Goal: Task Accomplishment & Management: Use online tool/utility

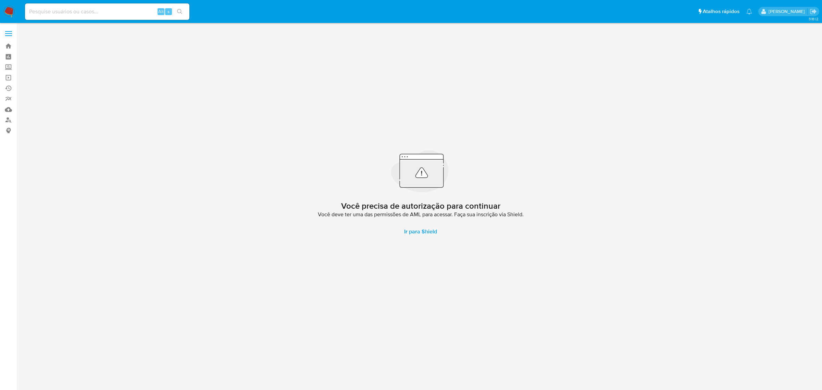
click at [9, 35] on span at bounding box center [8, 35] width 7 height 1
click at [0, 0] on input "checkbox" at bounding box center [0, 0] width 0 height 0
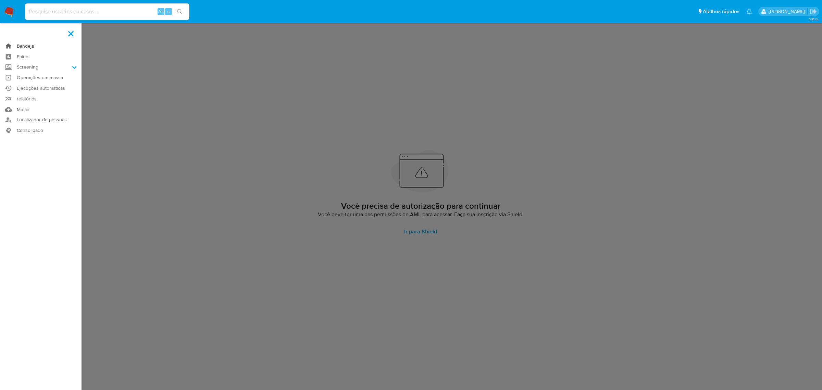
click at [26, 48] on link "Bandeja" at bounding box center [41, 46] width 82 height 11
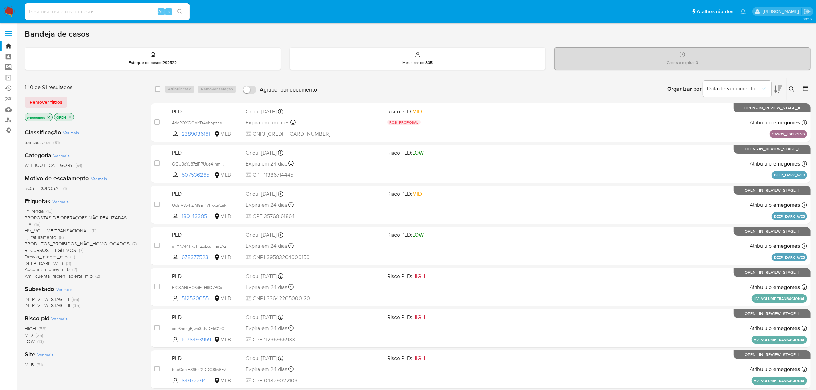
click at [41, 261] on span "DEEP_DARK_WEB" at bounding box center [44, 263] width 39 height 7
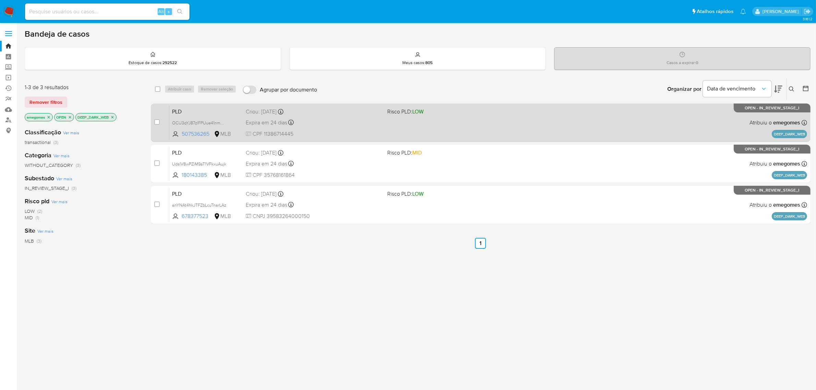
click at [362, 113] on div "Criou: 12/09/2025 Criou: 12/09/2025 18:20:16" at bounding box center [314, 112] width 136 height 8
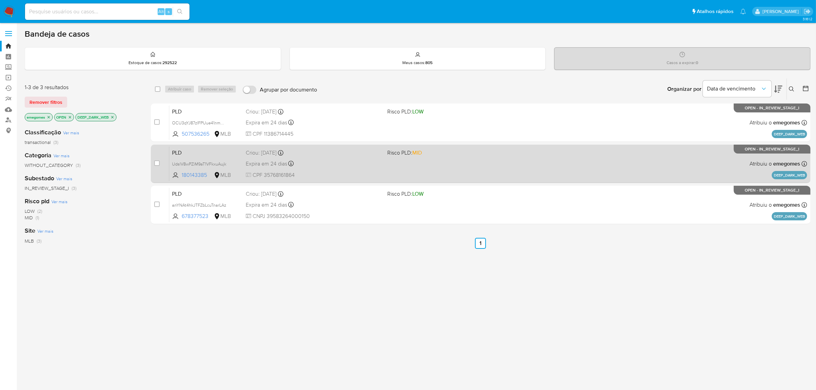
click at [340, 156] on div "Criou: 12/09/2025 Criou: 12/09/2025 18:20:13" at bounding box center [314, 153] width 136 height 8
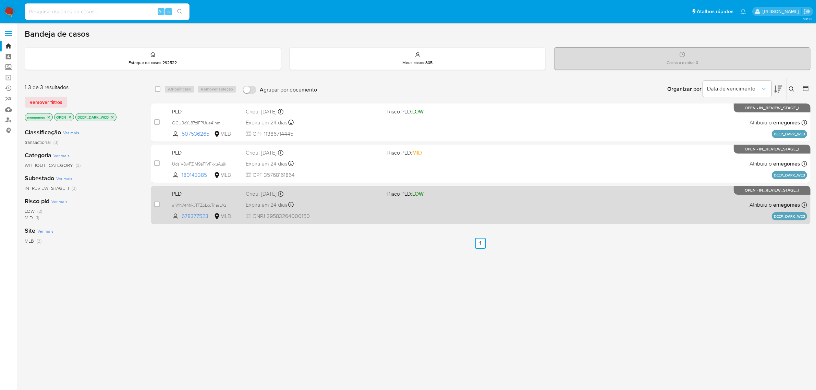
click at [347, 201] on div "Expira em 24 dias Expira em 27/10/2025 18:20:11" at bounding box center [314, 204] width 136 height 9
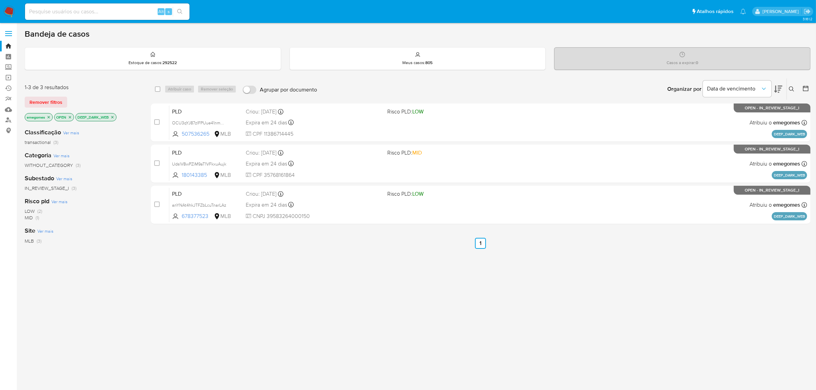
click at [112, 117] on icon "close-filter" at bounding box center [112, 117] width 4 height 4
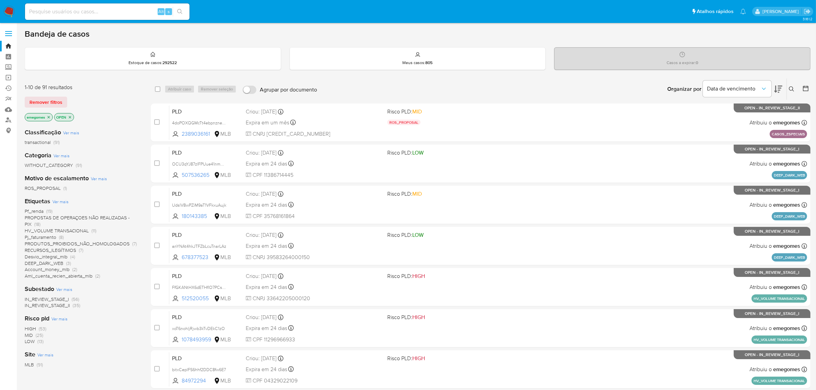
click at [59, 201] on span "Ver mais" at bounding box center [60, 201] width 16 height 6
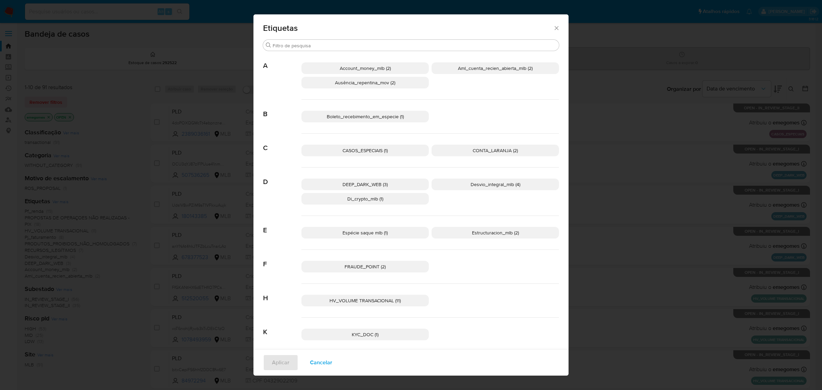
click at [378, 148] on span "CASOS_ESPECIAIS (1)" at bounding box center [365, 150] width 45 height 7
click at [273, 366] on span "Aplicar" at bounding box center [280, 362] width 17 height 15
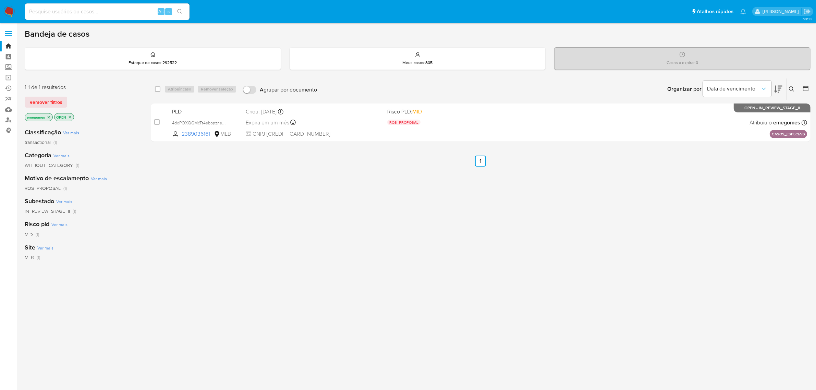
click at [116, 118] on icon "close-filter" at bounding box center [114, 117] width 2 height 2
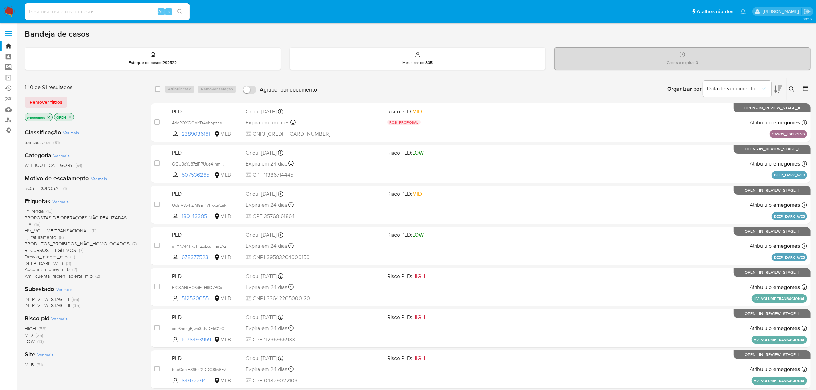
click at [57, 199] on span "Ver mais" at bounding box center [60, 201] width 16 height 6
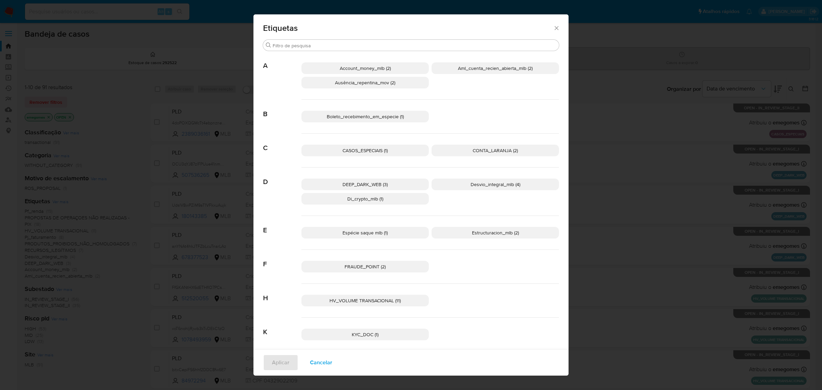
click at [367, 152] on span "CASOS_ESPECIAIS (1)" at bounding box center [365, 150] width 45 height 7
click at [286, 362] on button "Aplicar" at bounding box center [280, 362] width 35 height 16
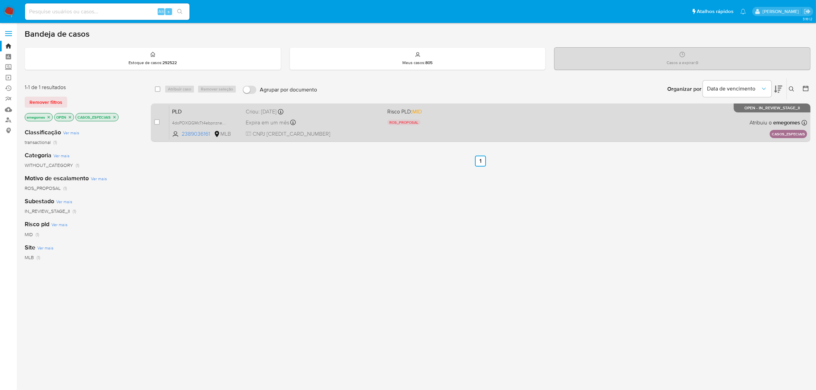
click at [359, 134] on span "CNPJ 59382371000128" at bounding box center [314, 134] width 136 height 8
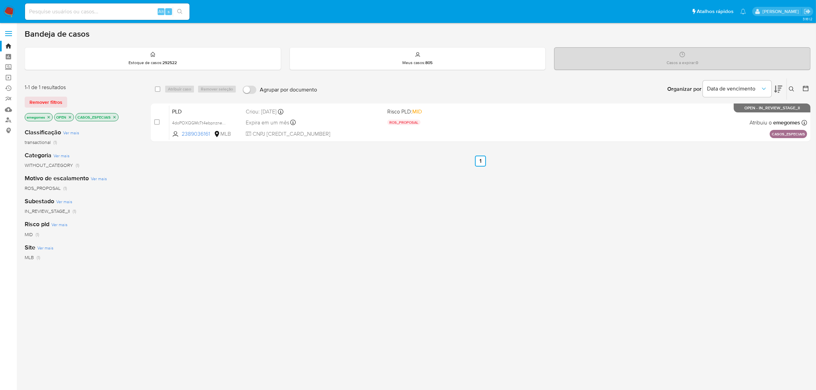
click at [116, 116] on icon "close-filter" at bounding box center [114, 117] width 4 height 4
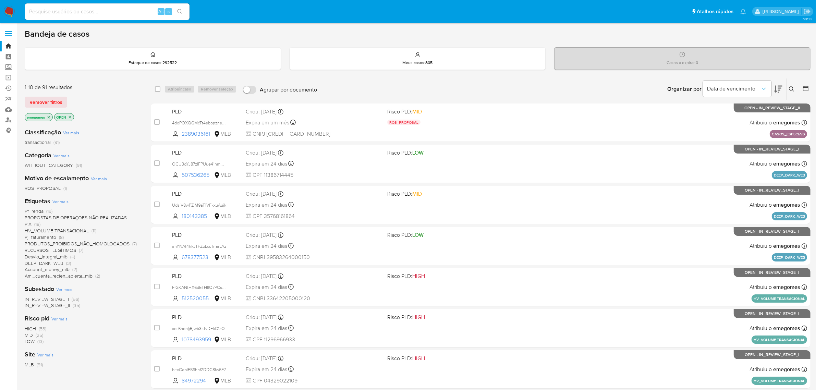
click at [69, 217] on span "PROPOSTAS DE OPERAÇOES NÃO REALIZADAS - PIX" at bounding box center [77, 220] width 105 height 13
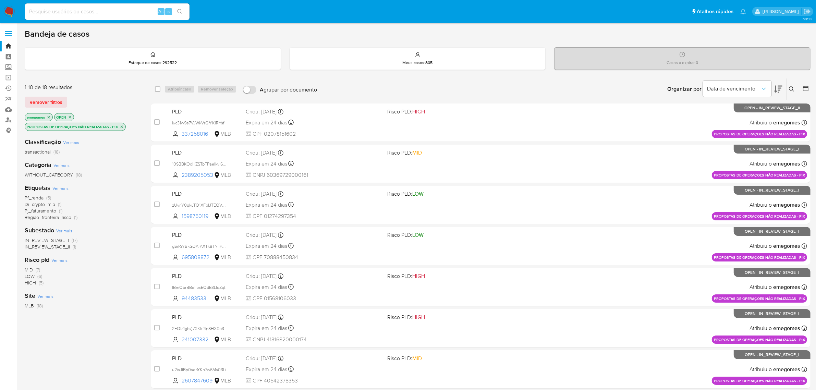
click at [122, 127] on icon "close-filter" at bounding box center [122, 127] width 4 height 4
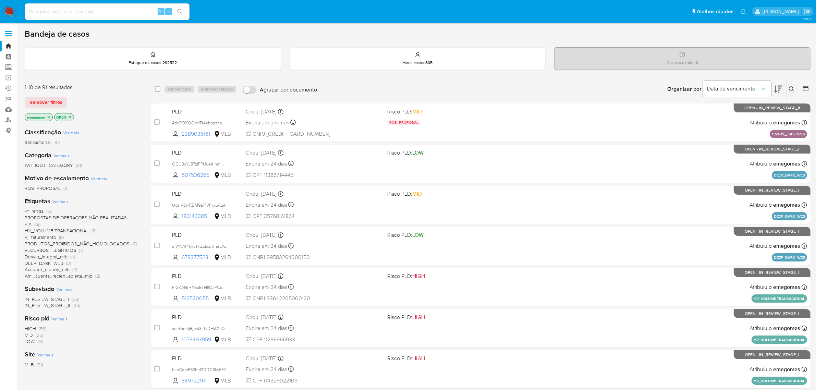
click at [66, 203] on span "Ver mais" at bounding box center [60, 201] width 16 height 6
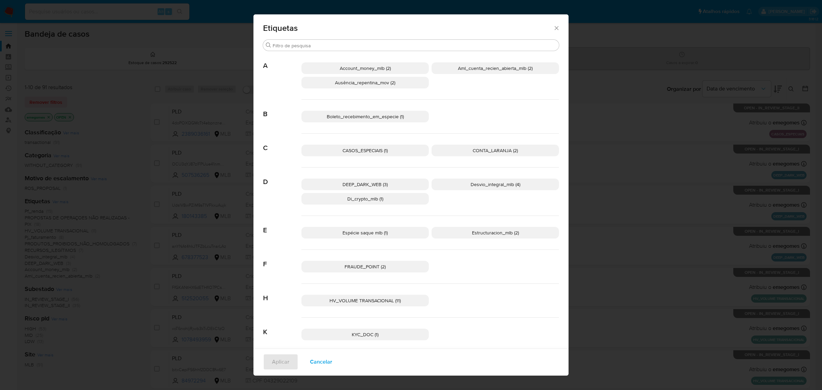
click at [474, 149] on span "CONTA_LARANJA (2)" at bounding box center [495, 150] width 45 height 7
click at [280, 362] on span "Aplicar" at bounding box center [280, 361] width 17 height 15
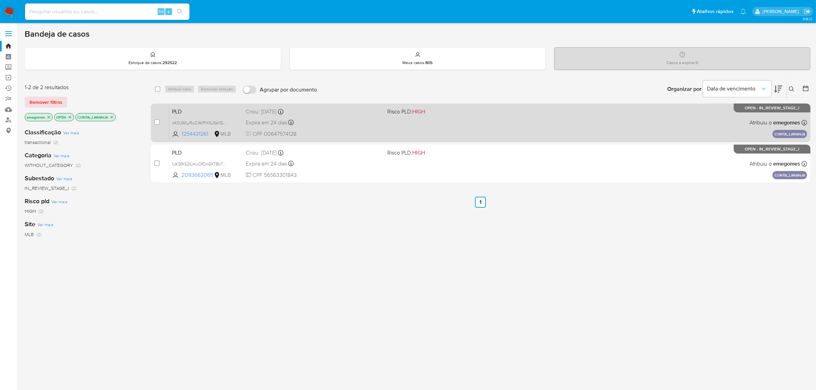
click at [342, 121] on div "Expira em 24 dias Expira em 27/10/2025 16:20:19" at bounding box center [314, 122] width 136 height 9
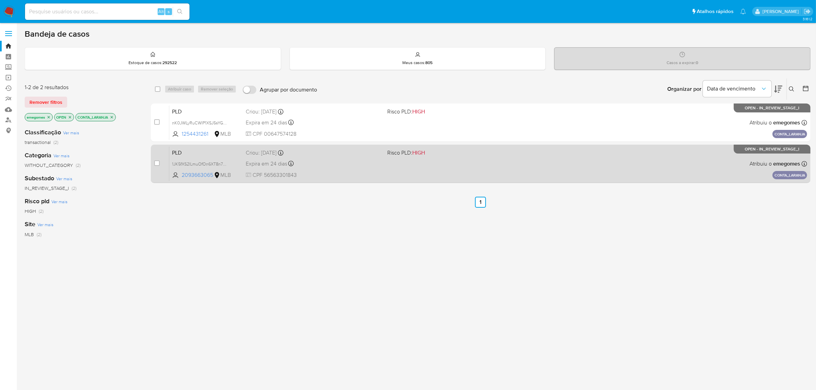
click at [348, 158] on div "PLD 1JK5fXS2lLmuOfOn6XT8n733 2093663065 MLB Risco PLD: HIGH Criou: 12/09/2025 C…" at bounding box center [488, 163] width 638 height 35
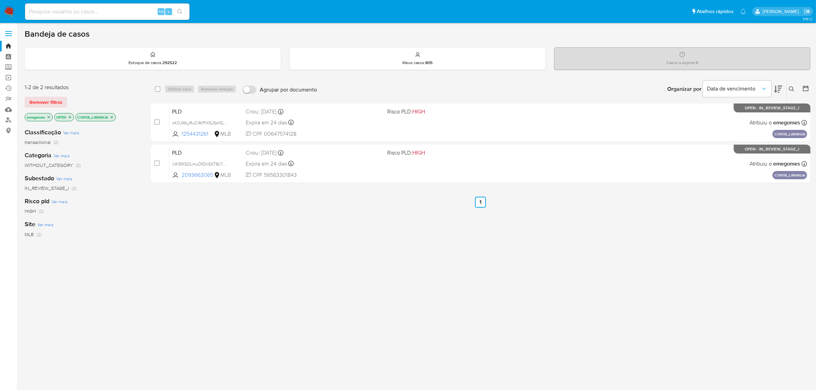
click at [115, 114] on p "CONTA_LARANJA" at bounding box center [96, 117] width 40 height 8
click at [112, 117] on icon "close-filter" at bounding box center [112, 117] width 4 height 4
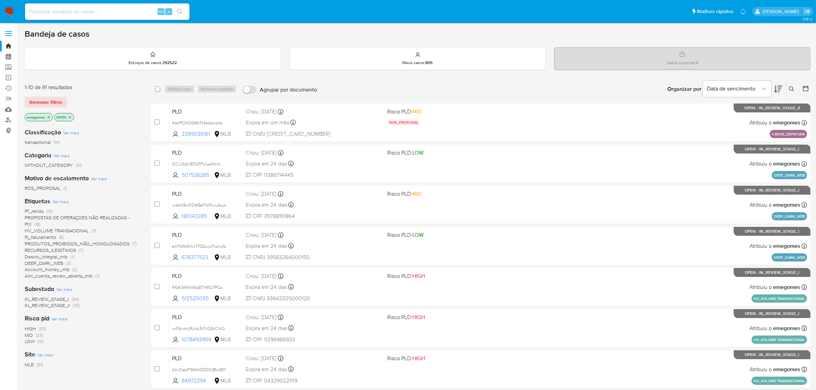
click at [219, 38] on div "Bandeja de casos" at bounding box center [418, 34] width 786 height 10
click at [99, 215] on span "PROPOSTAS DE OPERAÇOES NÃO REALIZADAS - PIX" at bounding box center [77, 220] width 105 height 13
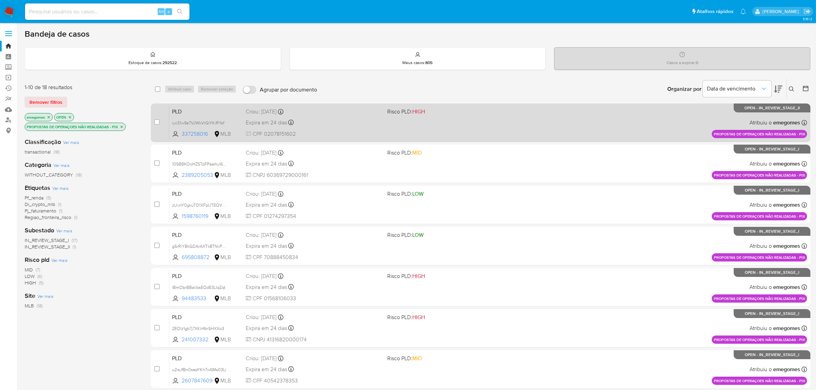
click at [325, 123] on div "Expira em 24 dias Expira em 27/10/2025 16:21:37" at bounding box center [314, 122] width 136 height 9
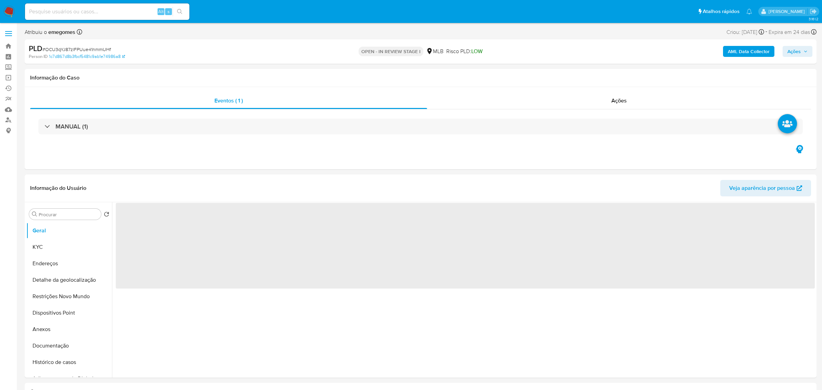
select select "10"
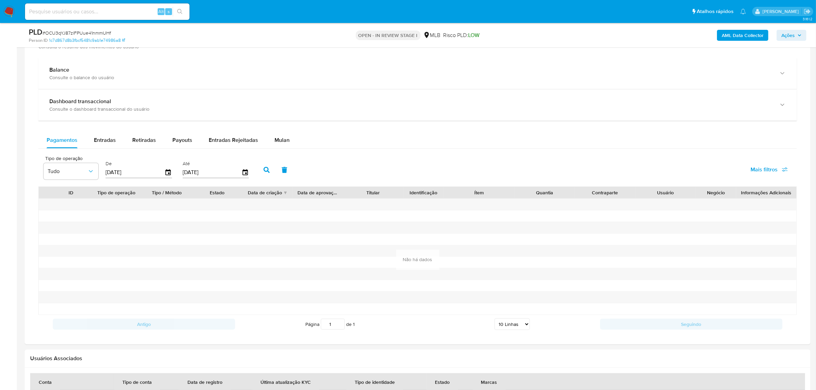
scroll to position [514, 0]
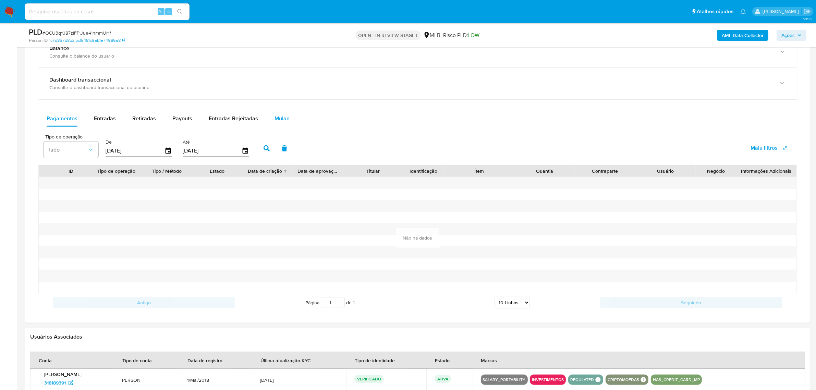
click at [274, 119] on span "Mulan" at bounding box center [281, 118] width 15 height 8
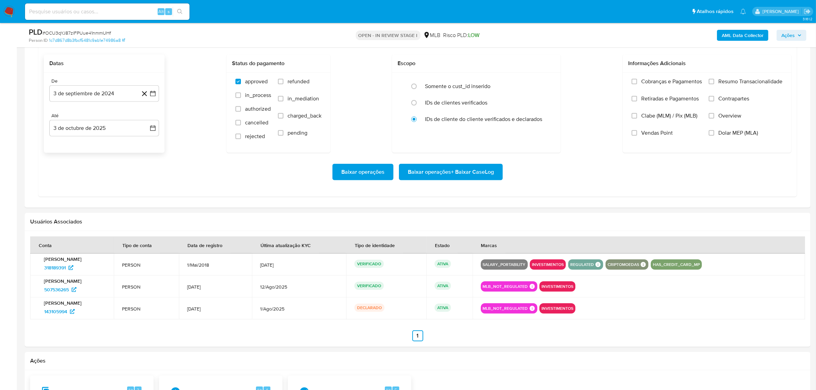
scroll to position [642, 0]
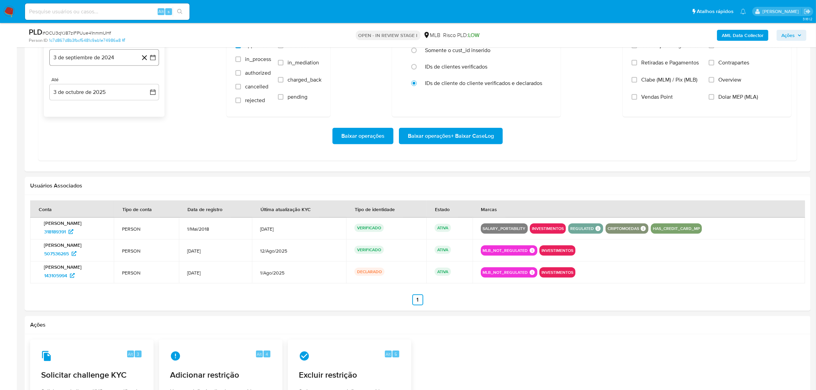
click at [154, 59] on icon "button" at bounding box center [152, 57] width 7 height 7
click at [145, 81] on icon "Mes siguiente" at bounding box center [147, 82] width 8 height 8
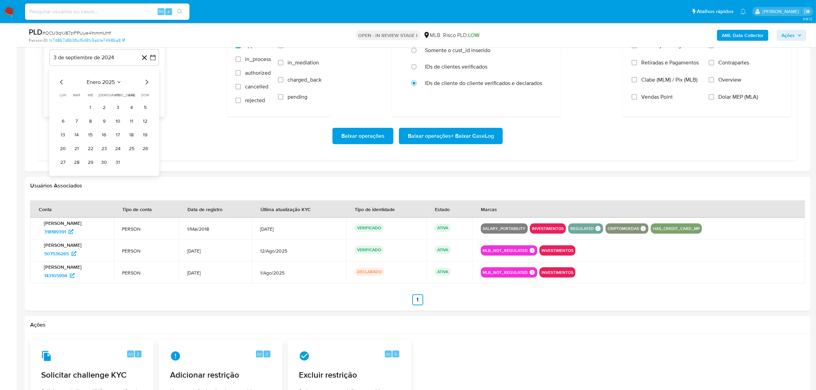
click at [145, 81] on icon "Mes siguiente" at bounding box center [147, 82] width 8 height 8
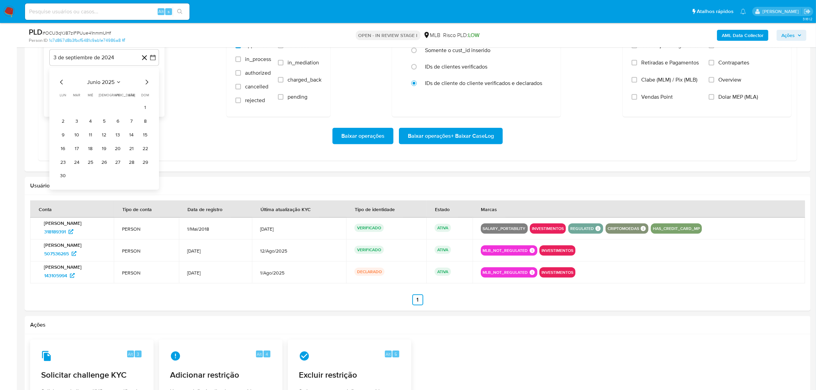
click at [145, 81] on icon "Mes siguiente" at bounding box center [147, 82] width 8 height 8
click at [116, 108] on button "1" at bounding box center [117, 107] width 11 height 11
click at [155, 92] on icon "button" at bounding box center [152, 92] width 7 height 7
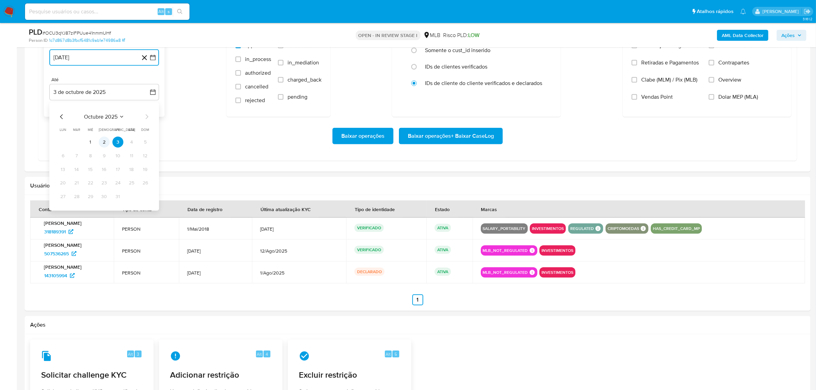
click at [102, 143] on button "2" at bounding box center [104, 142] width 11 height 11
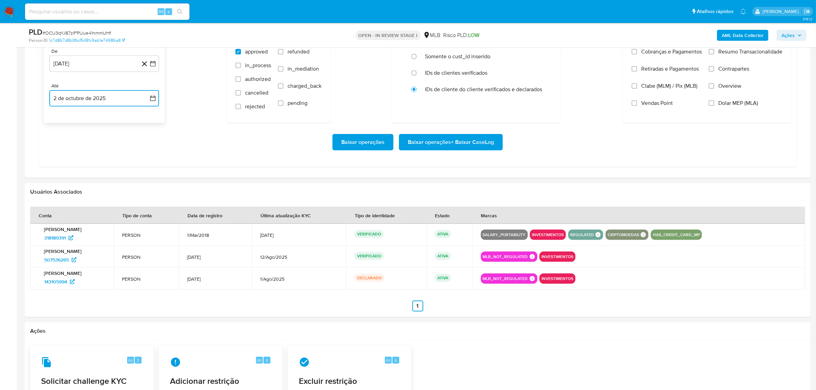
scroll to position [600, 0]
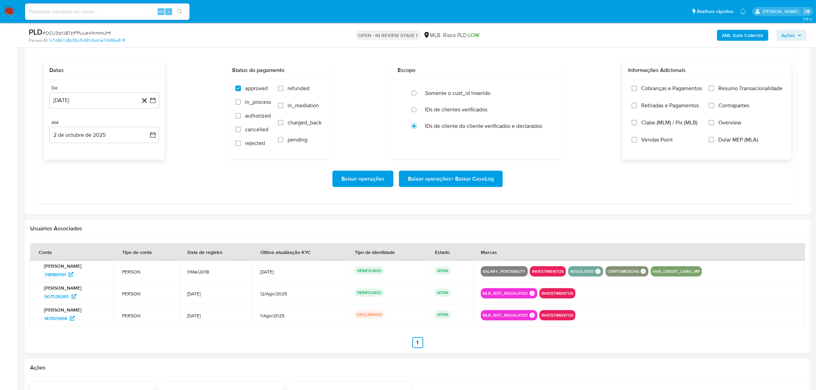
click at [726, 125] on span "Overview" at bounding box center [729, 122] width 23 height 7
click at [714, 125] on input "Overview" at bounding box center [711, 122] width 5 height 5
click at [733, 111] on label "Contrapartes" at bounding box center [746, 110] width 74 height 17
click at [714, 108] on input "Contrapartes" at bounding box center [711, 105] width 5 height 5
click at [731, 87] on span "Resumo Transacionalidade" at bounding box center [750, 88] width 64 height 7
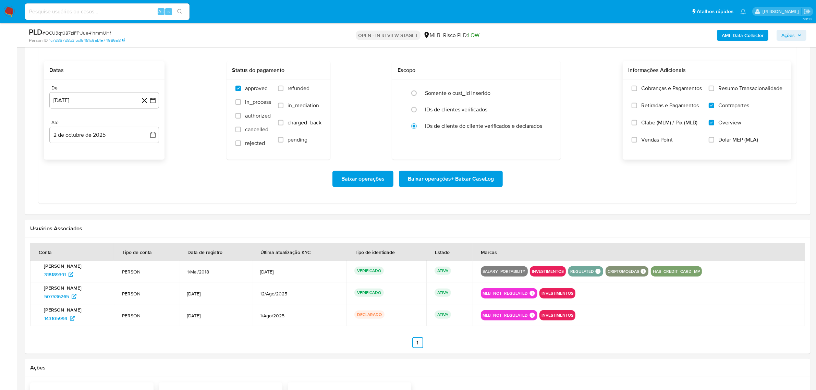
click at [714, 87] on input "Resumo Transacionalidade" at bounding box center [711, 88] width 5 height 5
click at [447, 179] on span "Baixar operações + Baixar CaseLog" at bounding box center [451, 178] width 86 height 15
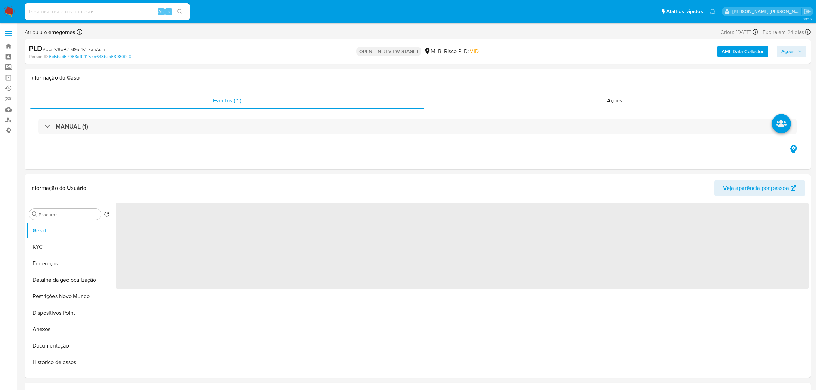
select select "10"
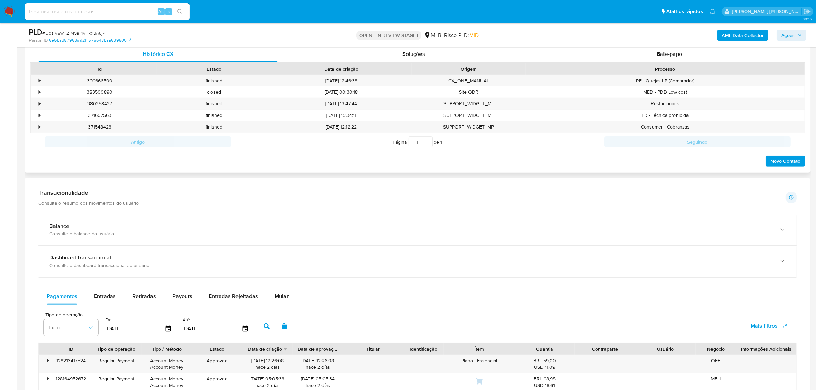
scroll to position [385, 0]
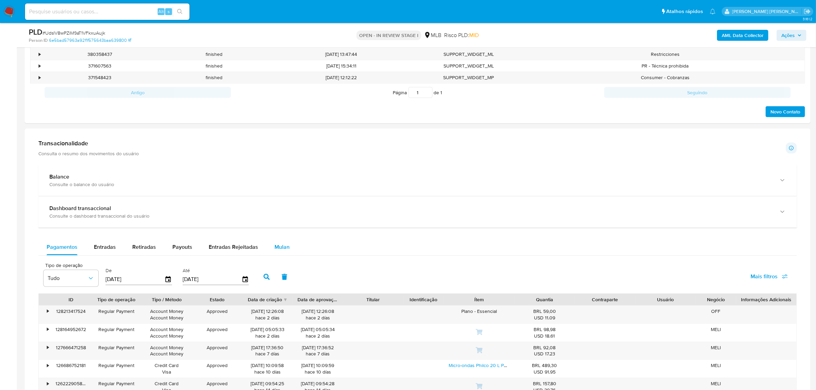
click at [274, 244] on span "Mulan" at bounding box center [281, 247] width 15 height 8
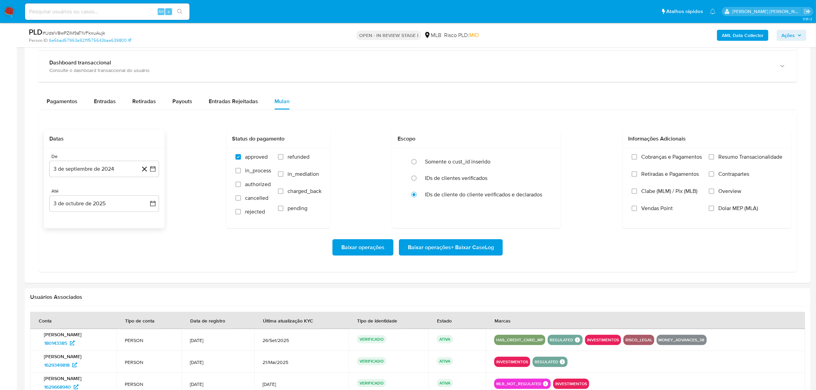
scroll to position [557, 0]
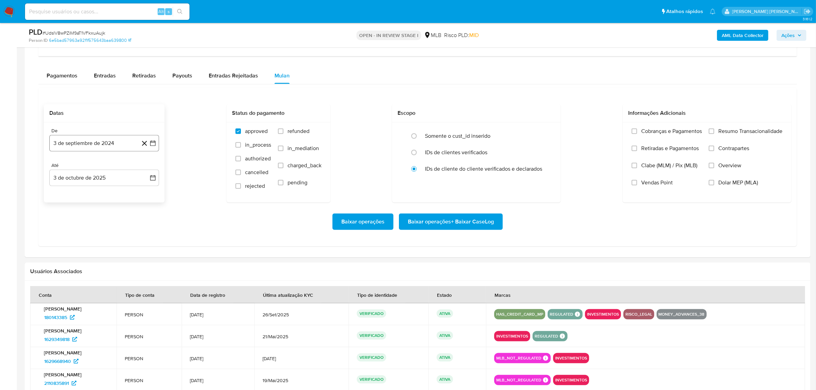
click at [155, 146] on icon "button" at bounding box center [152, 143] width 7 height 7
click at [149, 169] on icon "Mes siguiente" at bounding box center [147, 168] width 8 height 8
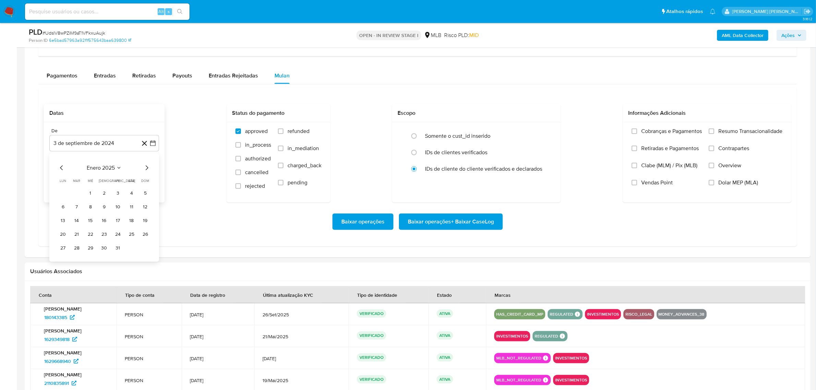
click at [149, 169] on icon "Mes siguiente" at bounding box center [147, 168] width 8 height 8
click at [148, 169] on icon "Mes siguiente" at bounding box center [147, 168] width 8 height 8
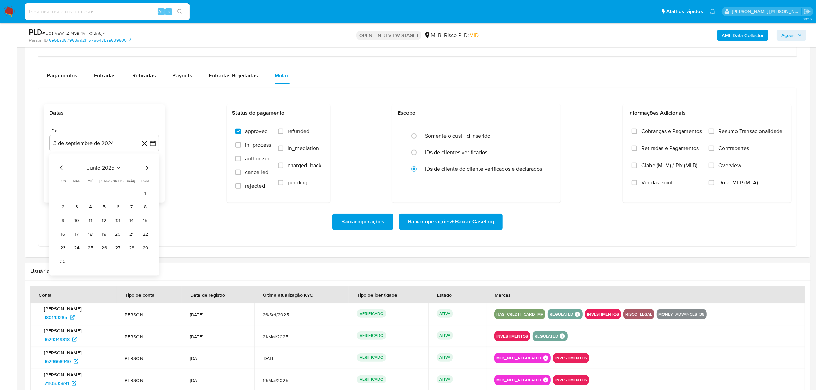
click at [148, 169] on icon "Mes siguiente" at bounding box center [147, 168] width 8 height 8
click at [115, 196] on button "1" at bounding box center [117, 193] width 11 height 11
click at [156, 180] on icon "button" at bounding box center [152, 177] width 7 height 7
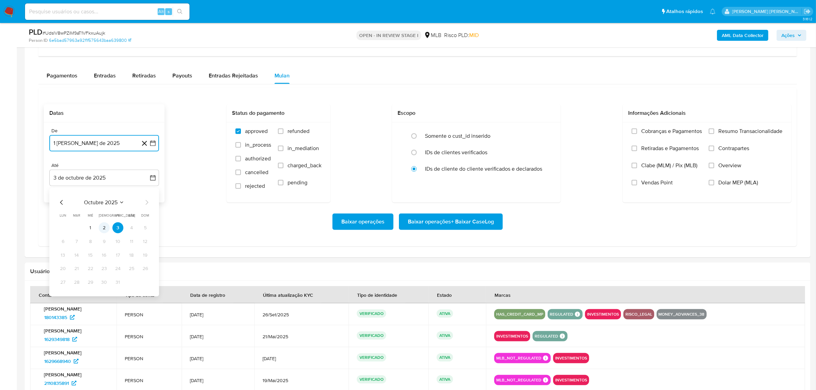
click at [105, 228] on button "2" at bounding box center [104, 227] width 11 height 11
click at [726, 167] on span "Overview" at bounding box center [729, 165] width 23 height 7
click at [714, 167] on input "Overview" at bounding box center [711, 165] width 5 height 5
click at [737, 149] on span "Contrapartes" at bounding box center [733, 148] width 31 height 7
click at [714, 149] on input "Contrapartes" at bounding box center [711, 148] width 5 height 5
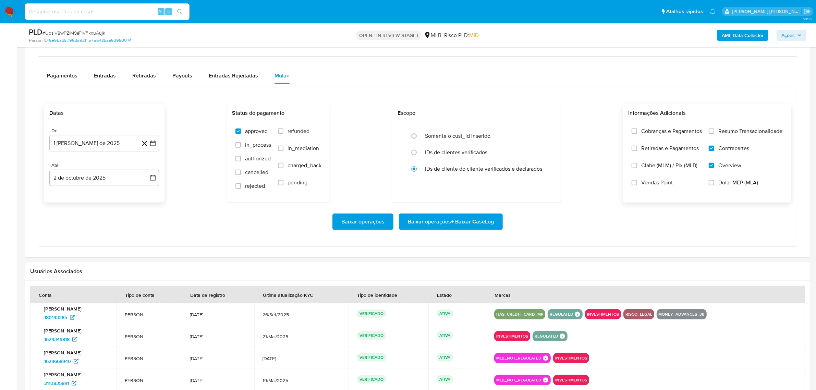
click at [740, 131] on span "Resumo Transacionalidade" at bounding box center [750, 131] width 64 height 7
click at [714, 131] on input "Resumo Transacionalidade" at bounding box center [711, 130] width 5 height 5
click at [458, 224] on span "Baixar operações + Baixar CaseLog" at bounding box center [451, 221] width 86 height 15
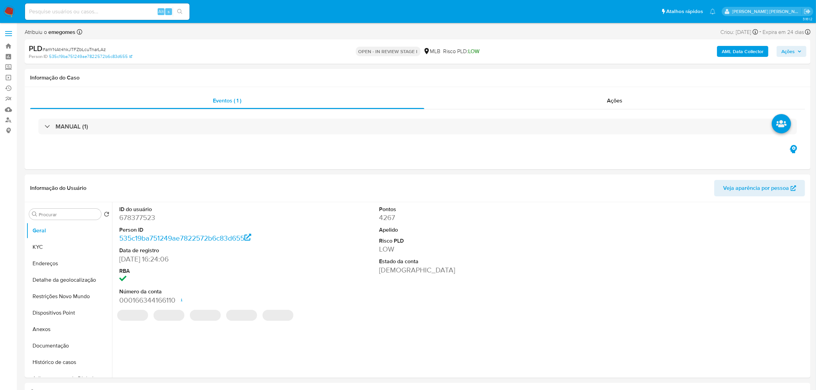
select select "10"
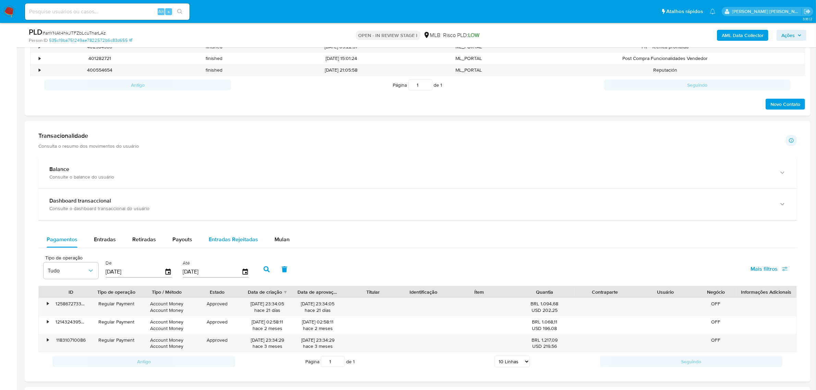
scroll to position [428, 0]
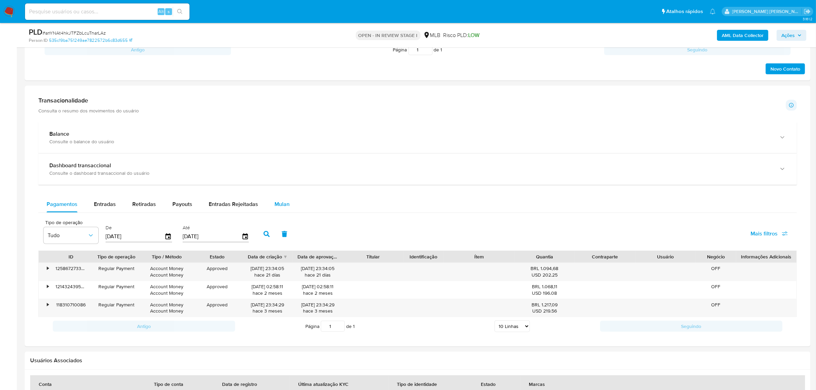
click at [275, 203] on span "Mulan" at bounding box center [281, 204] width 15 height 8
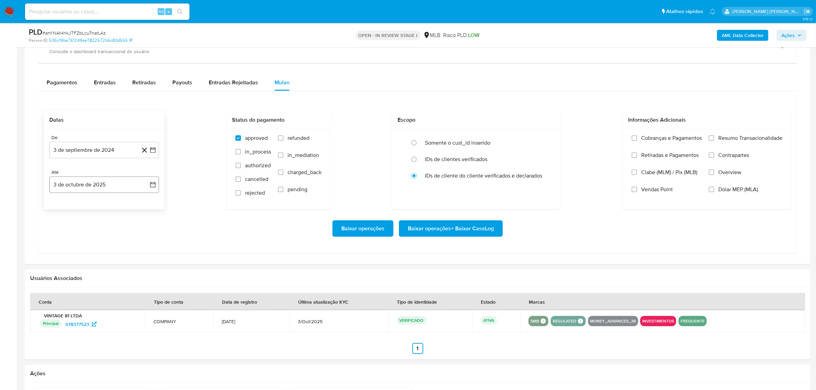
scroll to position [557, 0]
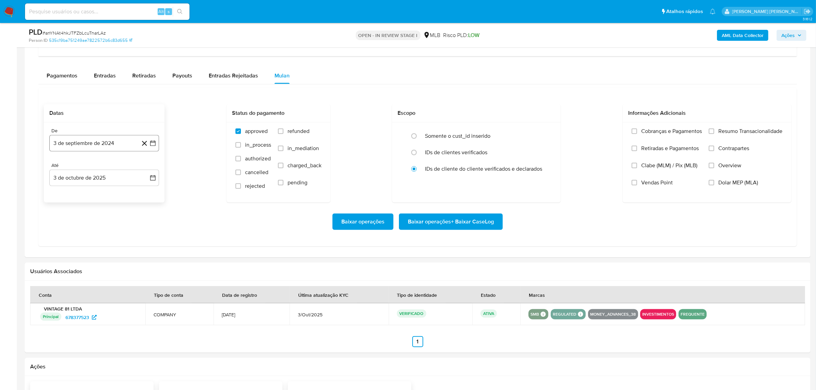
click at [156, 145] on icon "button" at bounding box center [152, 143] width 7 height 7
click at [146, 168] on icon "Mes siguiente" at bounding box center [147, 168] width 8 height 8
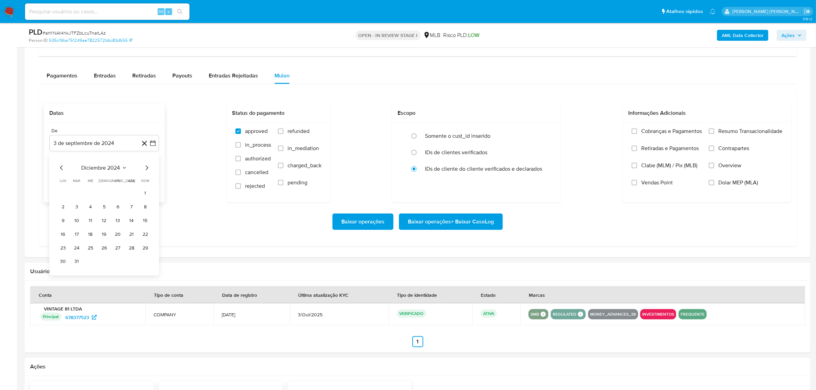
click at [146, 168] on icon "Mes siguiente" at bounding box center [147, 168] width 8 height 8
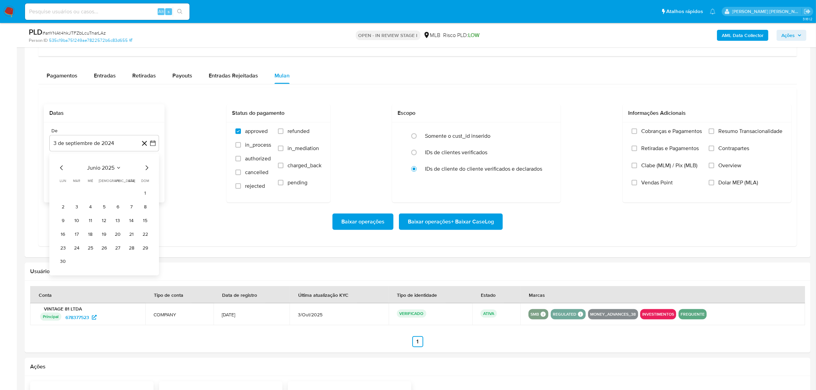
click at [146, 168] on icon "Mes siguiente" at bounding box center [147, 168] width 8 height 8
click at [117, 196] on button "1" at bounding box center [117, 193] width 11 height 11
click at [154, 184] on button "3 de octubre de 2025" at bounding box center [104, 178] width 110 height 16
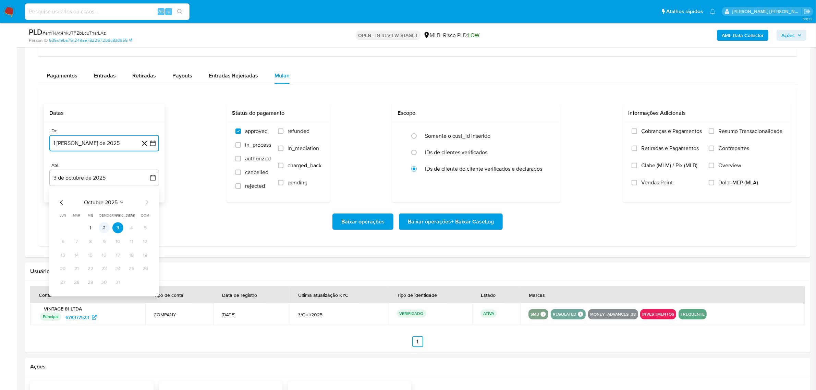
click at [103, 232] on button "2" at bounding box center [104, 227] width 11 height 11
click at [723, 165] on span "Overview" at bounding box center [729, 165] width 23 height 7
click at [714, 165] on input "Overview" at bounding box center [711, 165] width 5 height 5
click at [727, 152] on span "Contrapartes" at bounding box center [733, 148] width 31 height 7
click at [714, 151] on input "Contrapartes" at bounding box center [711, 148] width 5 height 5
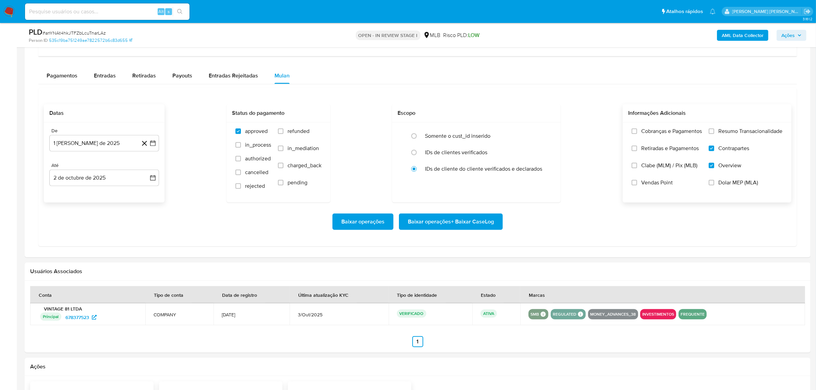
click at [736, 133] on span "Resumo Transacionalidade" at bounding box center [750, 131] width 64 height 7
click at [714, 133] on input "Resumo Transacionalidade" at bounding box center [711, 130] width 5 height 5
click at [452, 224] on span "Baixar operações + Baixar CaseLog" at bounding box center [451, 221] width 86 height 15
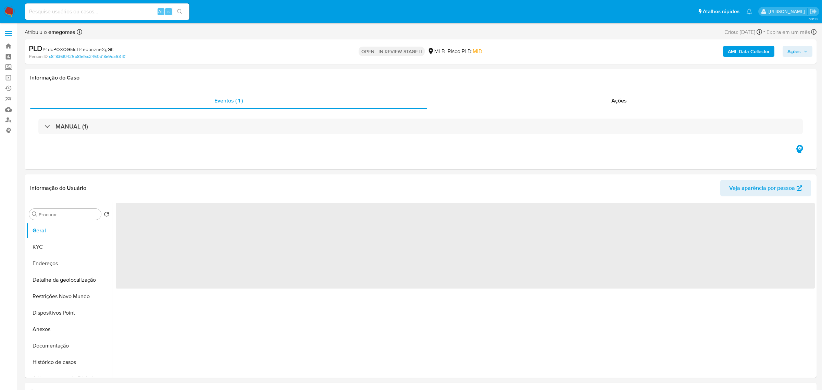
select select "10"
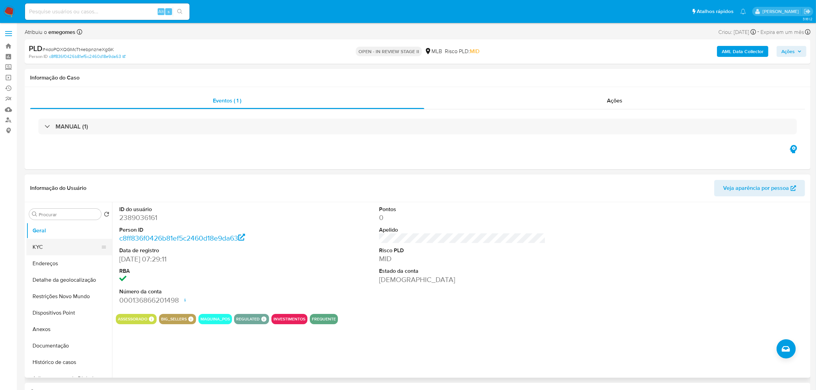
click at [44, 248] on button "KYC" at bounding box center [66, 247] width 80 height 16
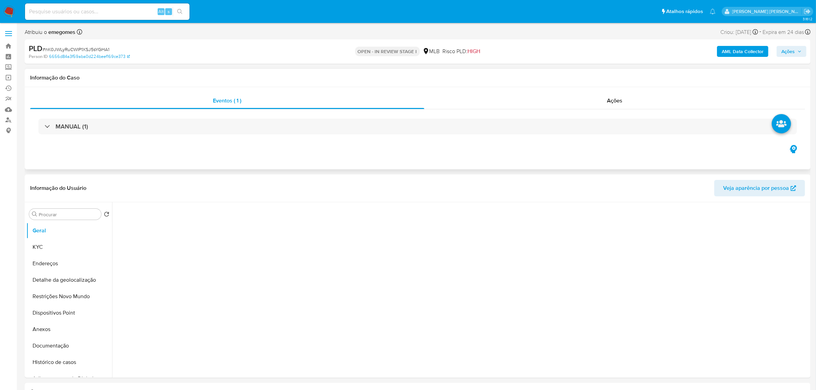
select select "10"
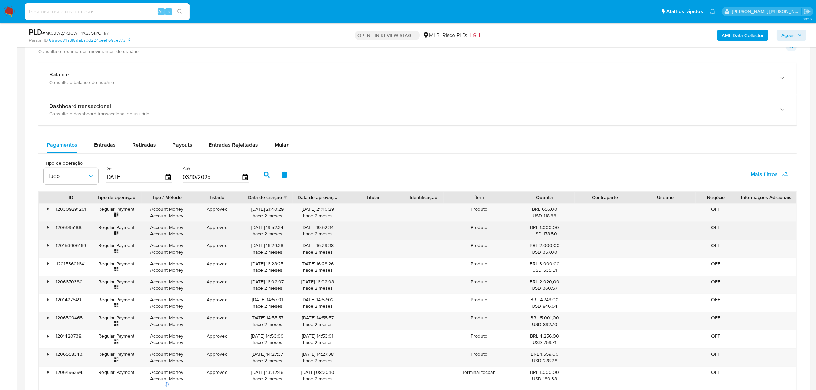
scroll to position [557, 0]
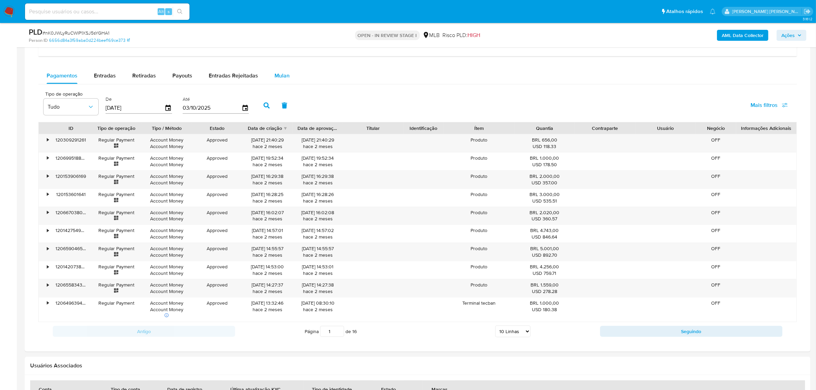
click at [278, 76] on span "Mulan" at bounding box center [281, 76] width 15 height 8
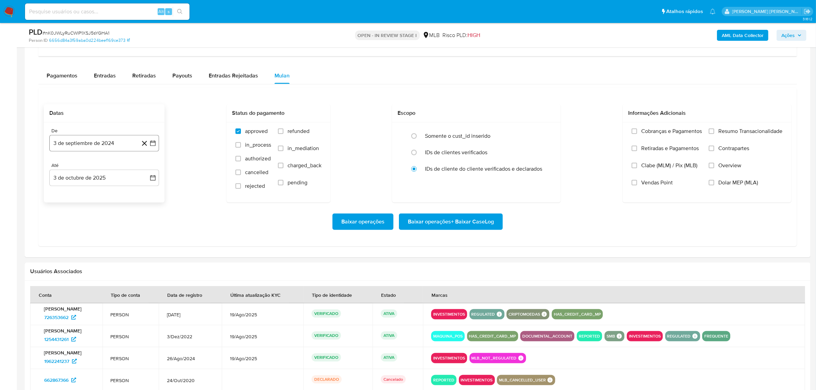
click at [153, 146] on icon "button" at bounding box center [152, 143] width 7 height 7
click at [148, 167] on icon "Mes siguiente" at bounding box center [147, 168] width 8 height 8
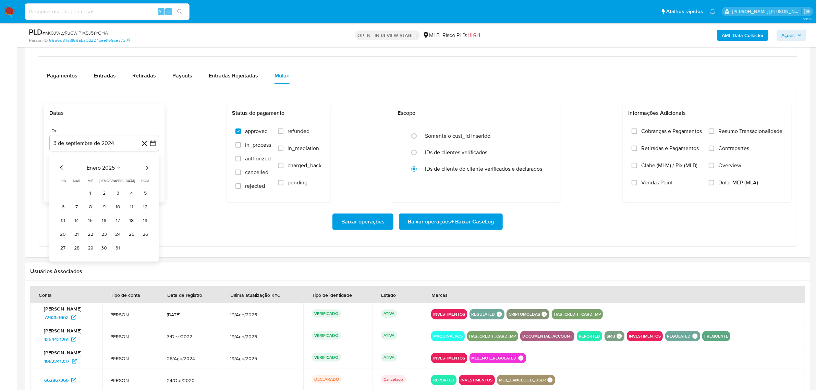
click at [148, 167] on icon "Mes siguiente" at bounding box center [147, 168] width 8 height 8
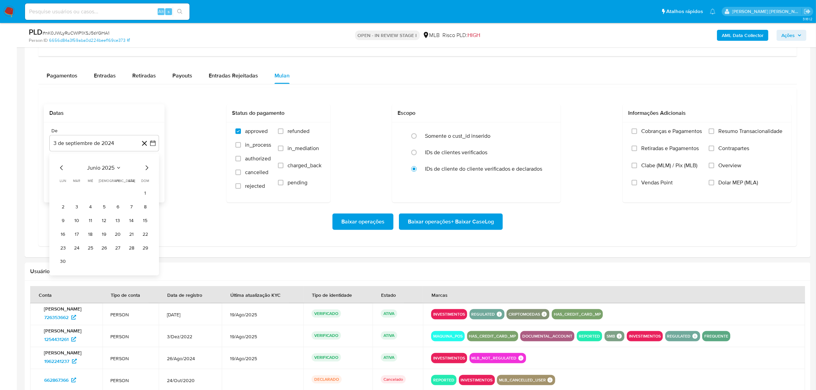
click at [148, 167] on icon "Mes siguiente" at bounding box center [147, 168] width 8 height 8
click at [117, 195] on button "1" at bounding box center [117, 193] width 11 height 11
click at [150, 180] on icon "button" at bounding box center [152, 177] width 5 height 5
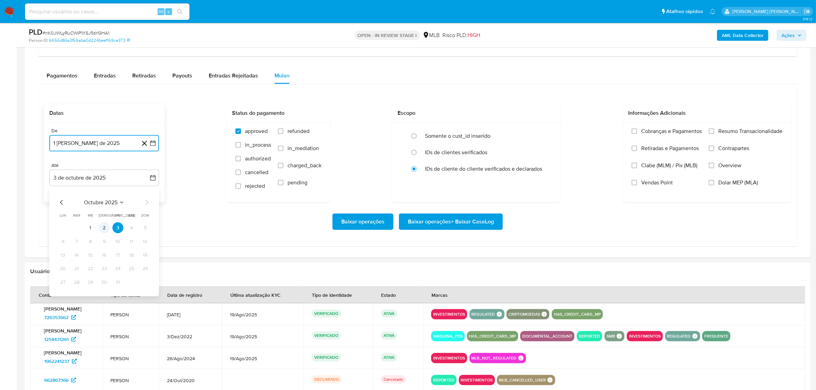
click at [103, 228] on button "2" at bounding box center [104, 227] width 11 height 11
click at [730, 164] on span "Overview" at bounding box center [729, 165] width 23 height 7
click at [714, 164] on input "Overview" at bounding box center [711, 165] width 5 height 5
click at [738, 147] on span "Contrapartes" at bounding box center [733, 148] width 31 height 7
click at [714, 147] on input "Contrapartes" at bounding box center [711, 148] width 5 height 5
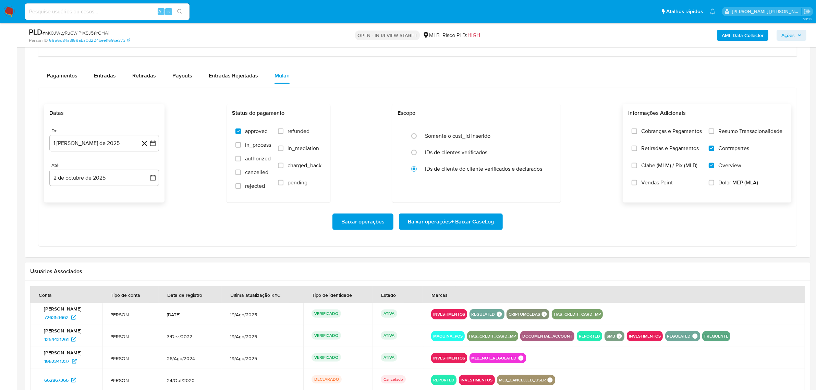
click at [739, 135] on span "Resumo Transacionalidade" at bounding box center [750, 131] width 64 height 7
click at [714, 134] on input "Resumo Transacionalidade" at bounding box center [711, 130] width 5 height 5
click at [459, 225] on span "Baixar operações + Baixar CaseLog" at bounding box center [451, 221] width 86 height 15
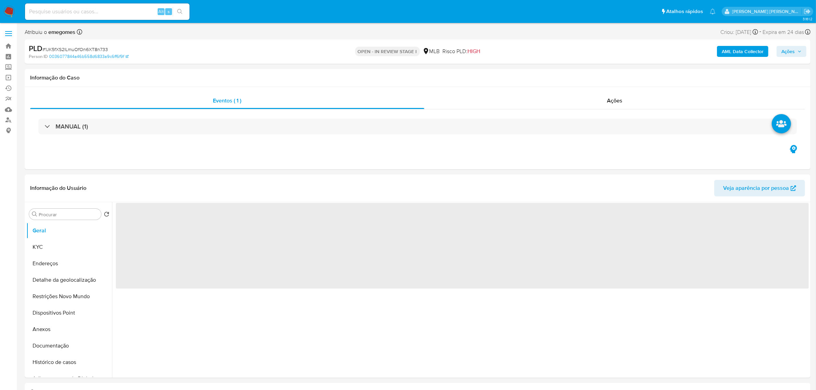
select select "10"
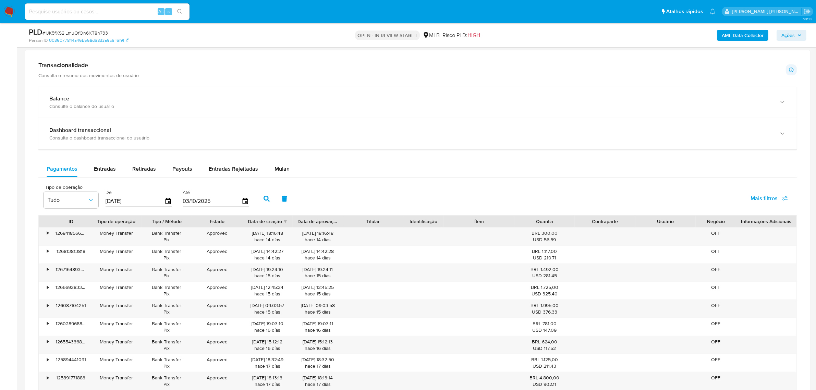
scroll to position [471, 0]
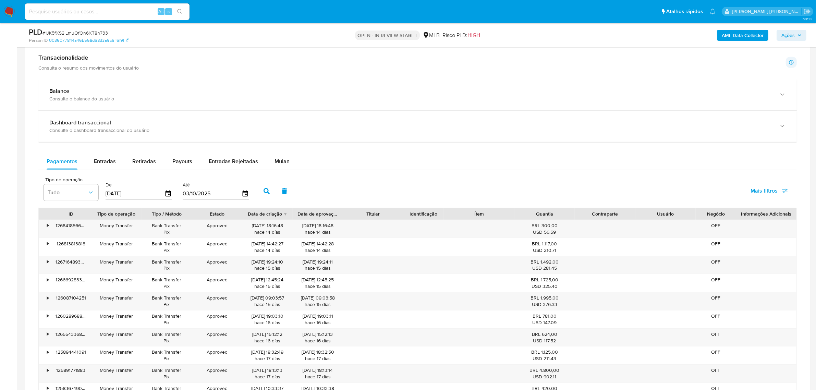
drag, startPoint x: 276, startPoint y: 165, endPoint x: 225, endPoint y: 173, distance: 52.0
click at [276, 165] on span "Mulan" at bounding box center [281, 161] width 15 height 8
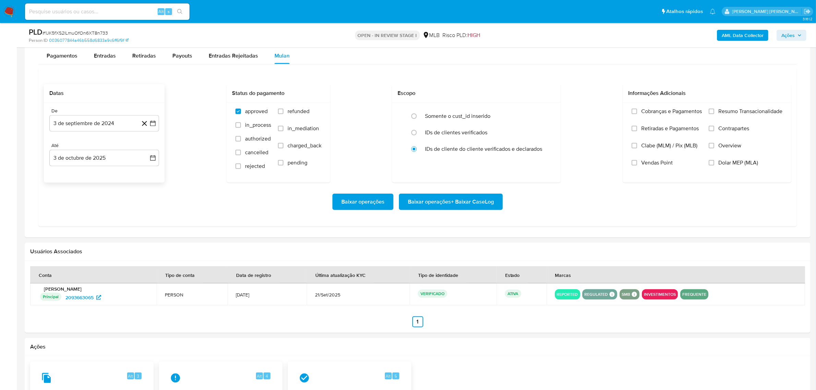
scroll to position [600, 0]
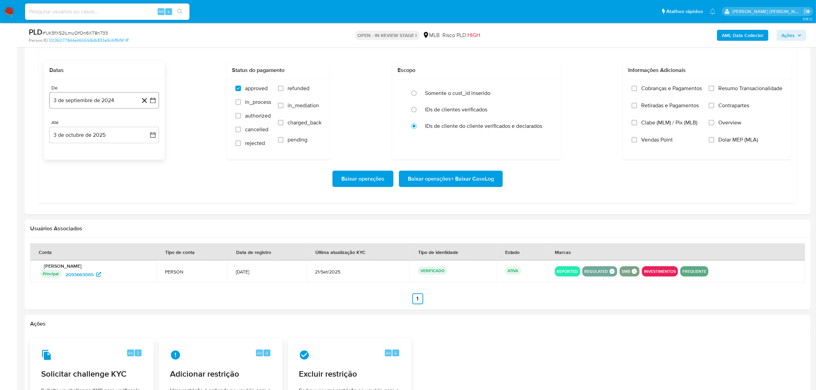
click at [153, 103] on icon "button" at bounding box center [152, 100] width 7 height 7
click at [148, 124] on icon "Mes siguiente" at bounding box center [147, 125] width 8 height 8
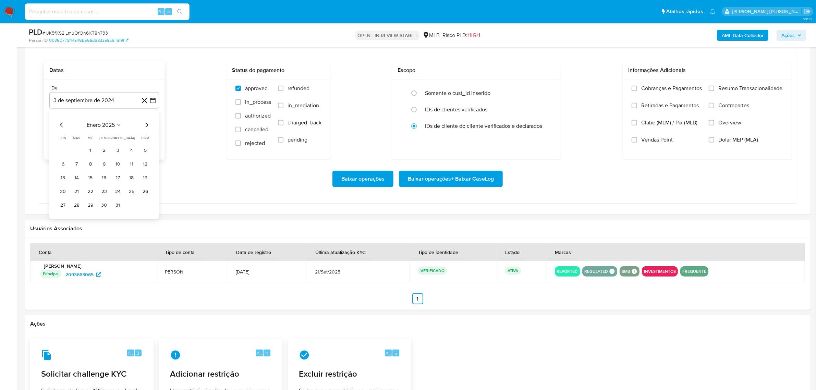
click at [148, 124] on icon "Mes siguiente" at bounding box center [147, 125] width 8 height 8
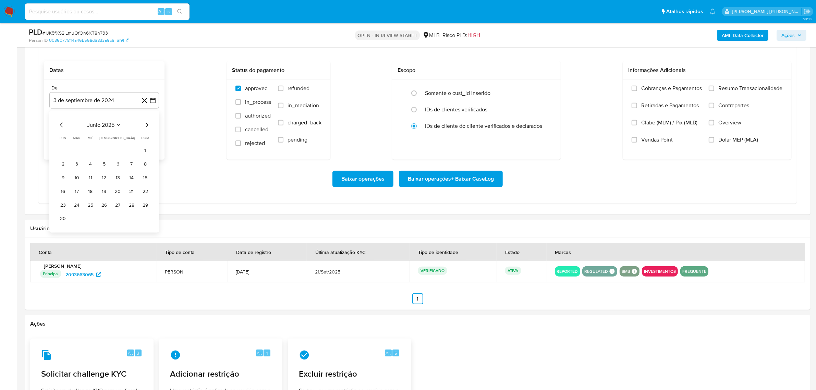
click at [148, 124] on icon "Mes siguiente" at bounding box center [147, 125] width 8 height 8
click at [121, 148] on button "1" at bounding box center [117, 150] width 11 height 11
click at [153, 135] on icon "button" at bounding box center [152, 135] width 7 height 7
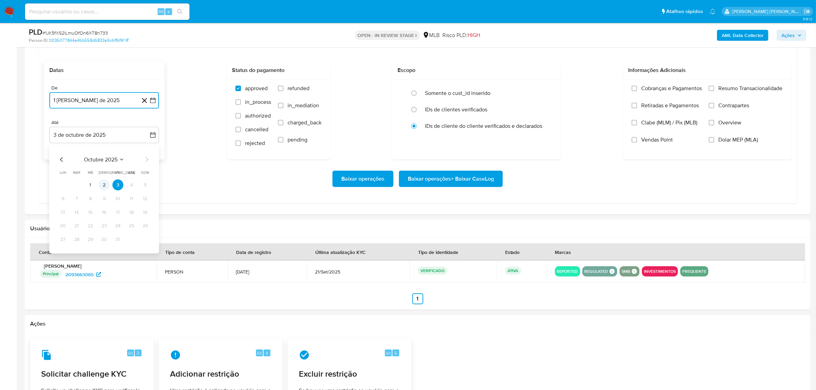
click at [102, 187] on button "2" at bounding box center [104, 185] width 11 height 11
click at [732, 124] on span "Overview" at bounding box center [729, 122] width 23 height 7
click at [714, 124] on input "Overview" at bounding box center [711, 122] width 5 height 5
click at [734, 106] on span "Contrapartes" at bounding box center [733, 105] width 31 height 7
click at [714, 106] on input "Contrapartes" at bounding box center [711, 105] width 5 height 5
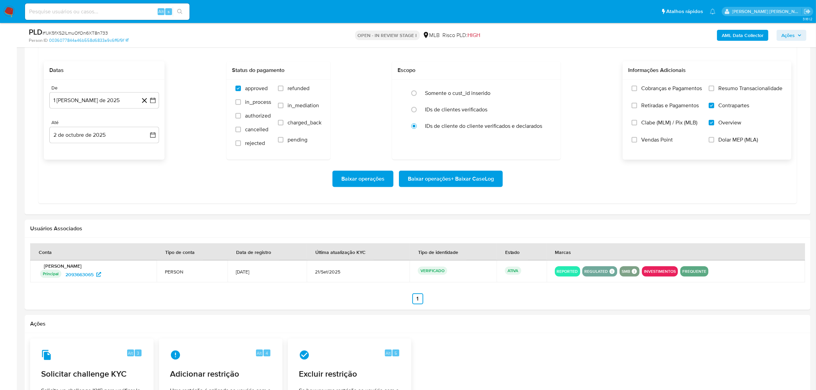
click at [738, 92] on span "Resumo Transacionalidade" at bounding box center [750, 88] width 64 height 7
click at [714, 91] on input "Resumo Transacionalidade" at bounding box center [711, 88] width 5 height 5
click at [444, 180] on span "Baixar operações + Baixar CaseLog" at bounding box center [451, 178] width 86 height 15
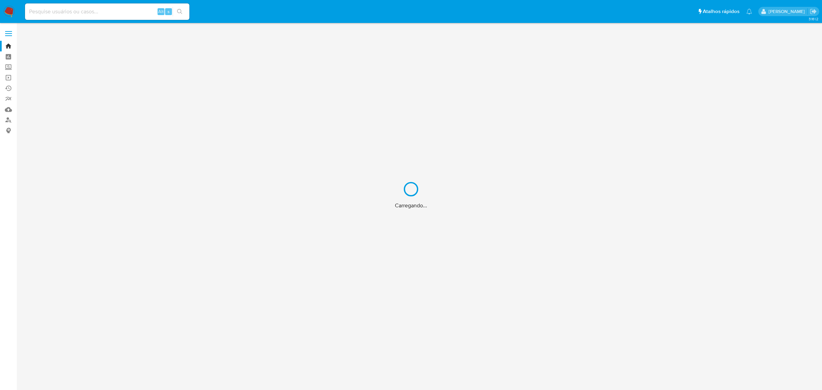
click at [88, 11] on div "Carregando..." at bounding box center [411, 195] width 822 height 390
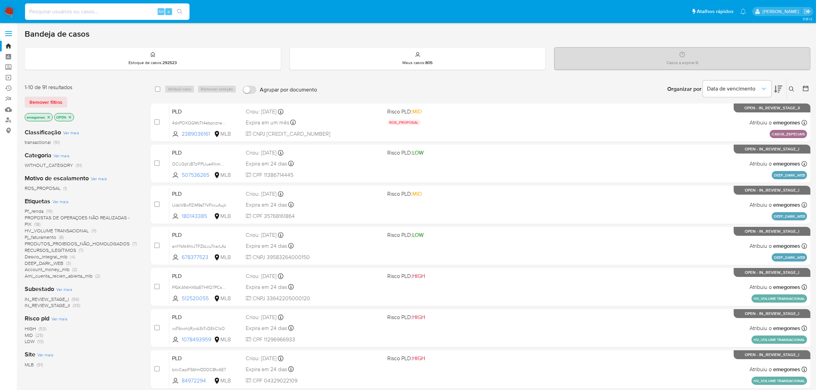
click at [83, 12] on input at bounding box center [107, 11] width 164 height 9
paste input "2378385452"
type input "2378385452"
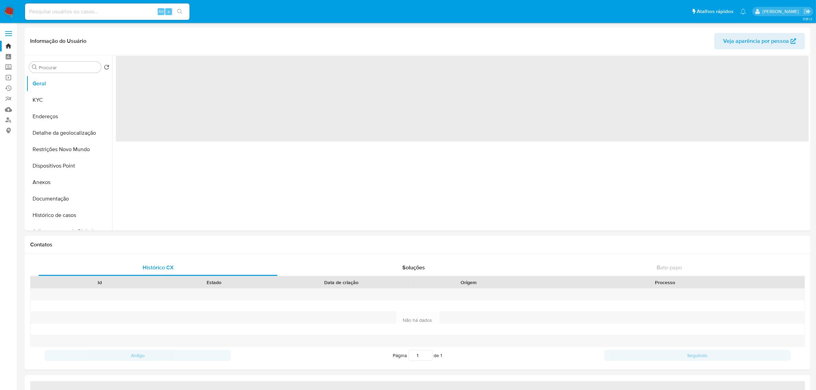
select select "10"
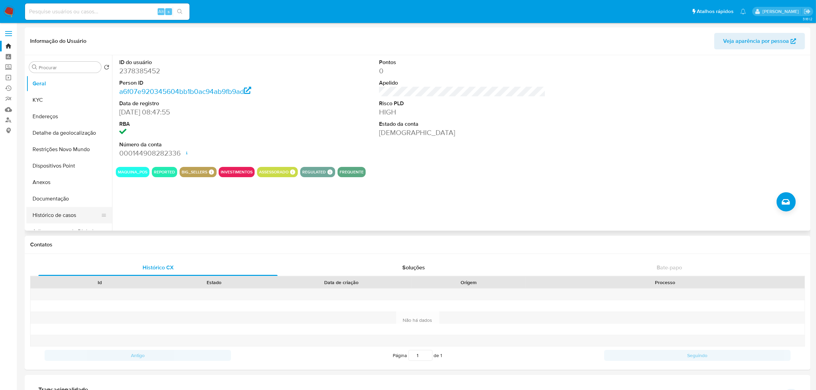
click at [58, 215] on button "Histórico de casos" at bounding box center [66, 215] width 80 height 16
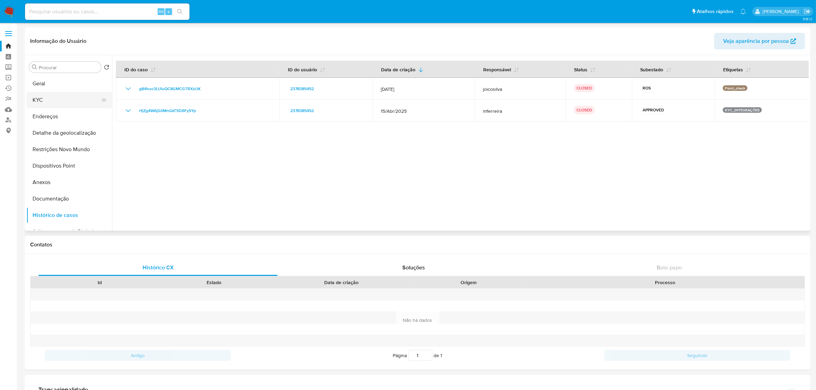
click at [46, 98] on button "KYC" at bounding box center [66, 100] width 80 height 16
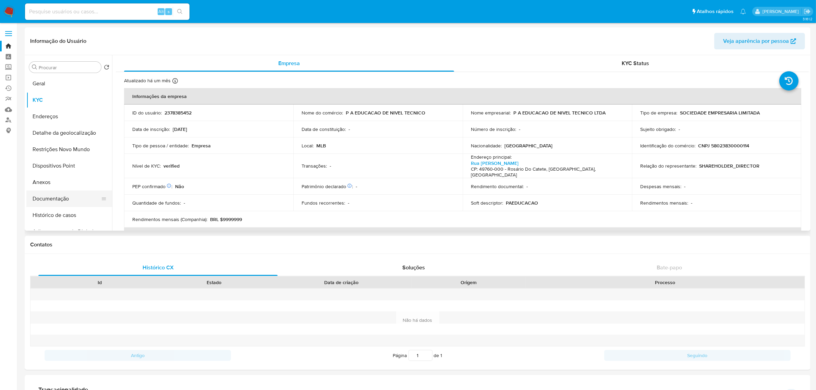
click at [50, 196] on button "Documentação" at bounding box center [66, 198] width 80 height 16
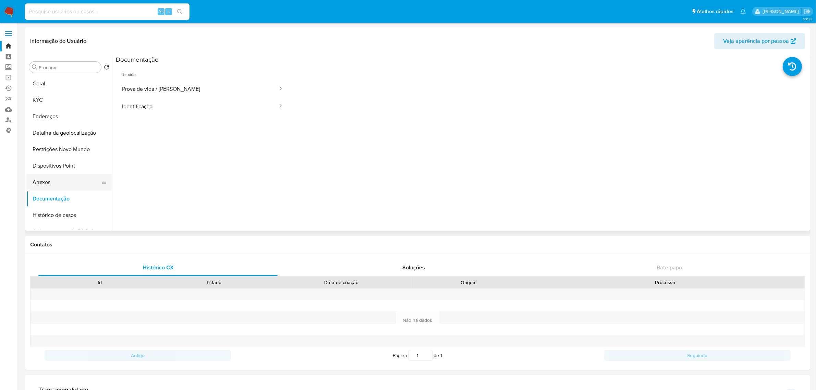
click at [48, 184] on button "Anexos" at bounding box center [66, 182] width 80 height 16
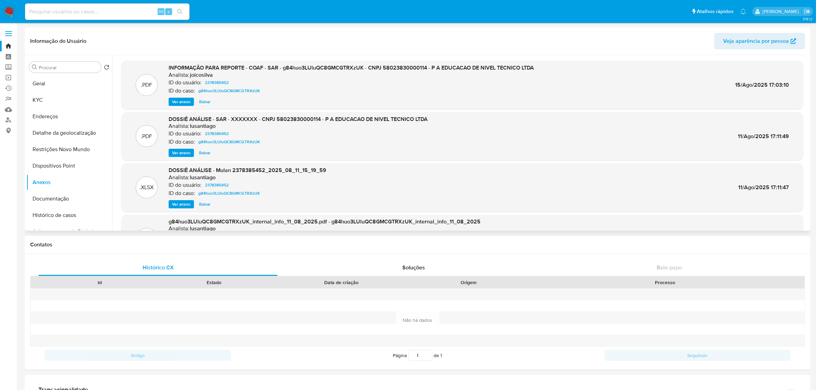
click at [182, 101] on span "Ver anexo" at bounding box center [181, 101] width 19 height 7
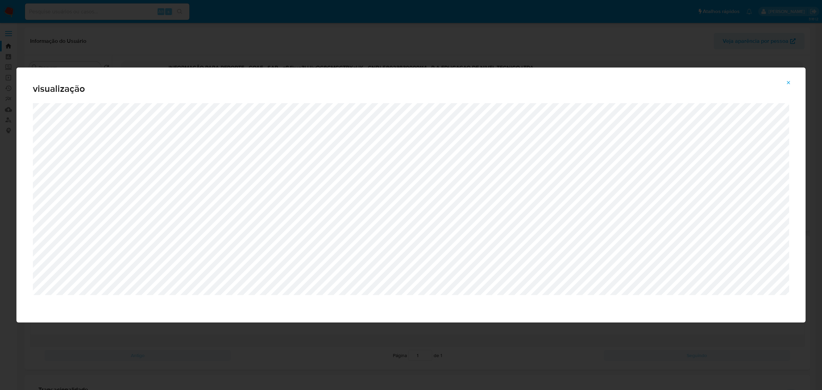
click at [789, 82] on icon "Attachment preview" at bounding box center [788, 82] width 5 height 5
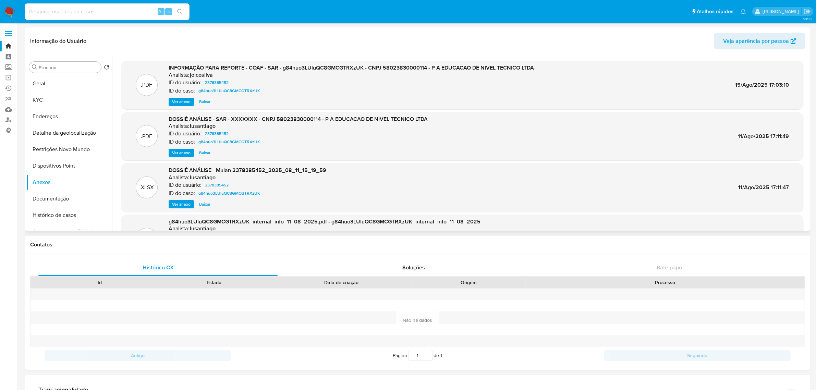
click at [179, 103] on span "Ver anexo" at bounding box center [181, 101] width 19 height 7
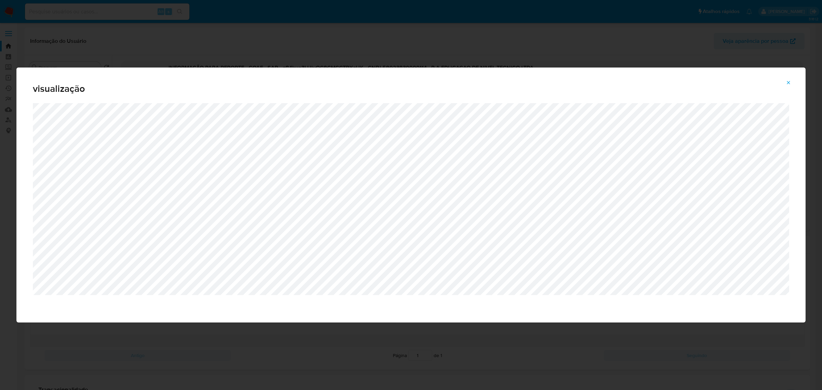
click at [788, 87] on span "Attachment preview" at bounding box center [788, 83] width 5 height 10
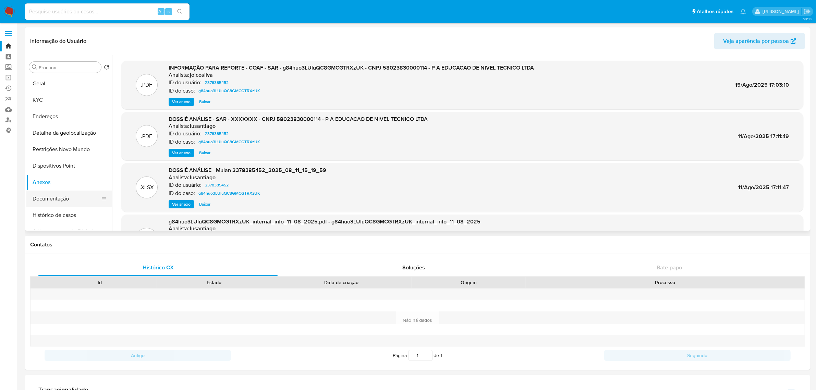
click at [42, 196] on button "Documentação" at bounding box center [66, 198] width 80 height 16
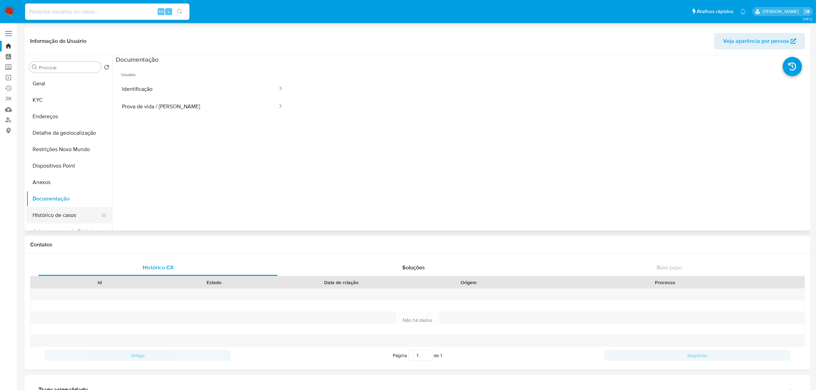
click at [58, 212] on button "Histórico de casos" at bounding box center [66, 215] width 80 height 16
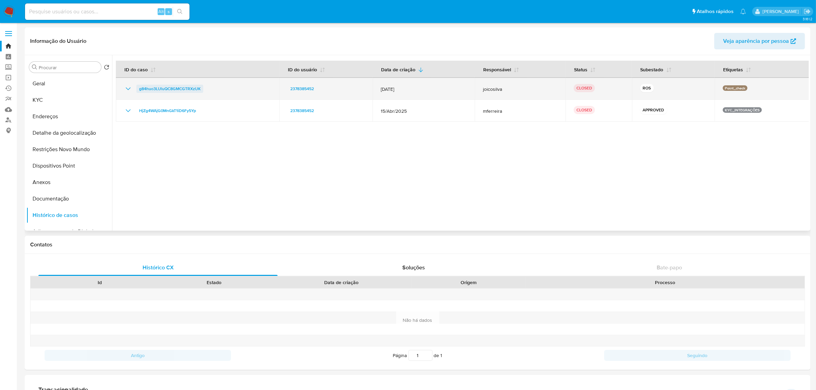
click at [186, 88] on span "g84huo3LUluQC8GMCGTRXzUK" at bounding box center [169, 89] width 61 height 8
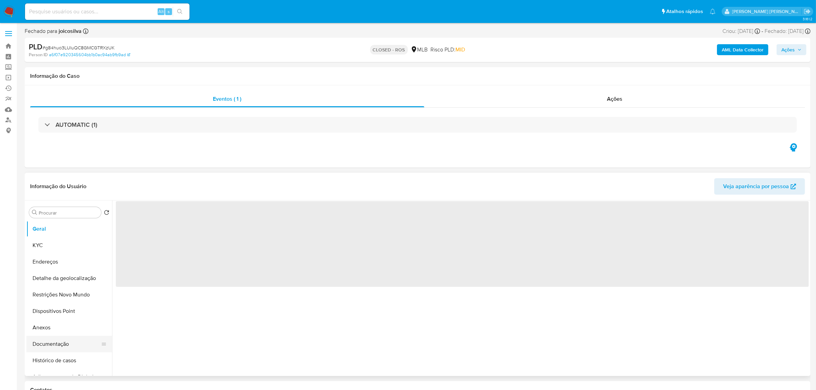
select select "10"
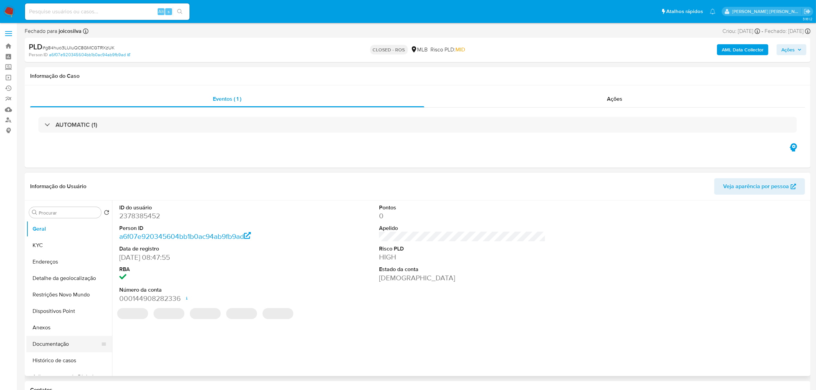
click at [59, 340] on button "Documentação" at bounding box center [66, 344] width 80 height 16
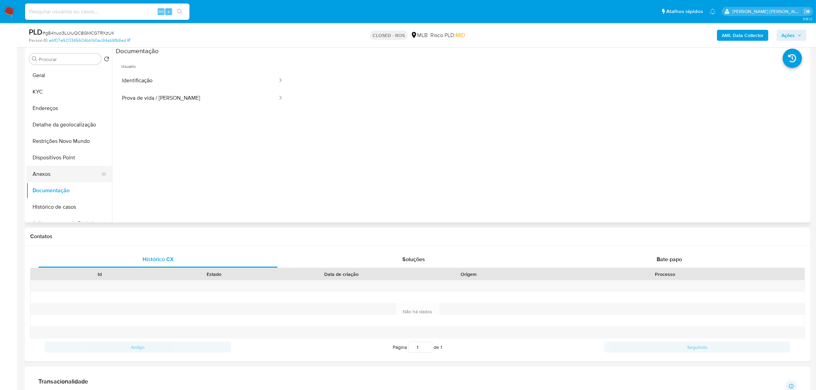
scroll to position [128, 0]
click at [54, 178] on button "Anexos" at bounding box center [66, 175] width 80 height 16
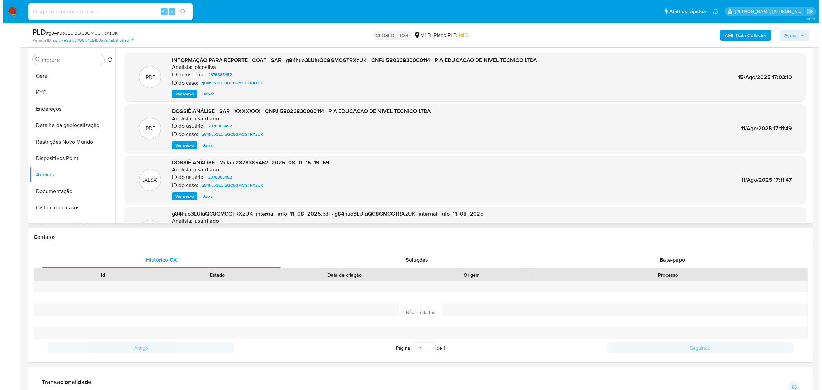
scroll to position [86, 0]
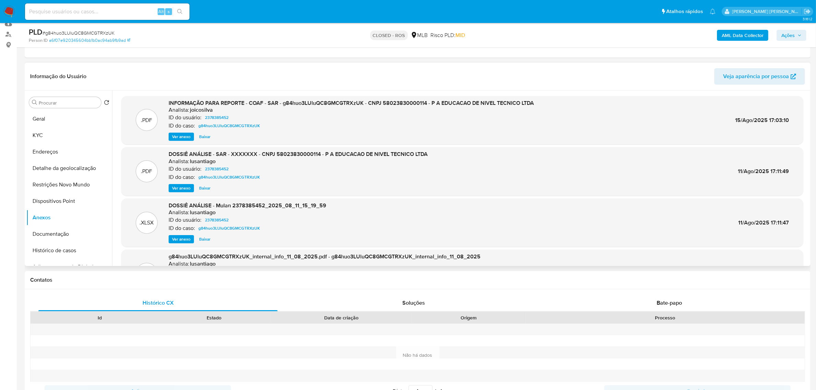
click at [177, 138] on span "Ver anexo" at bounding box center [181, 136] width 19 height 7
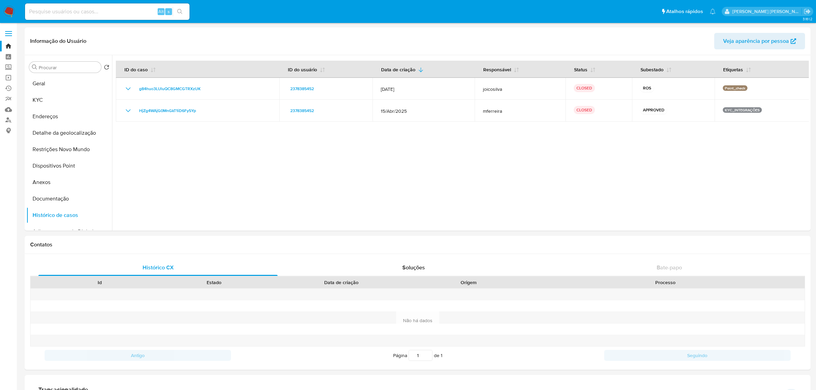
select select "10"
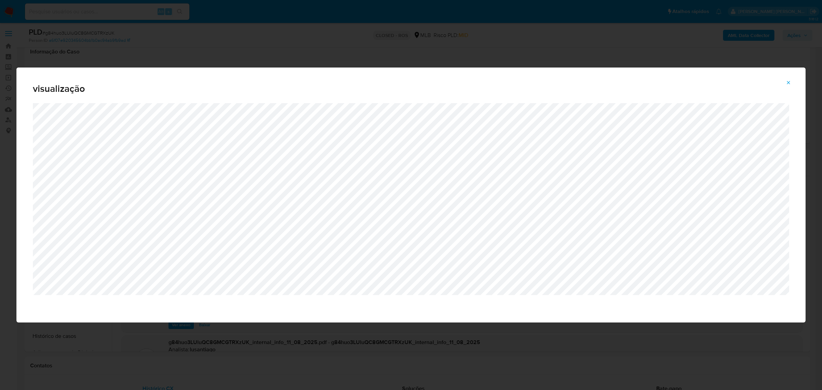
select select "10"
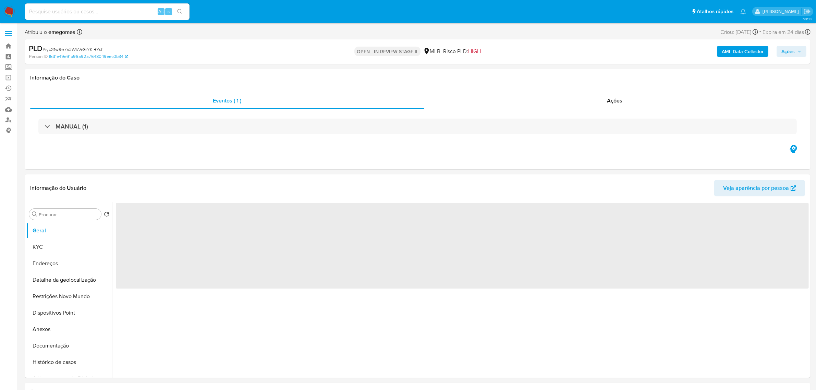
select select "10"
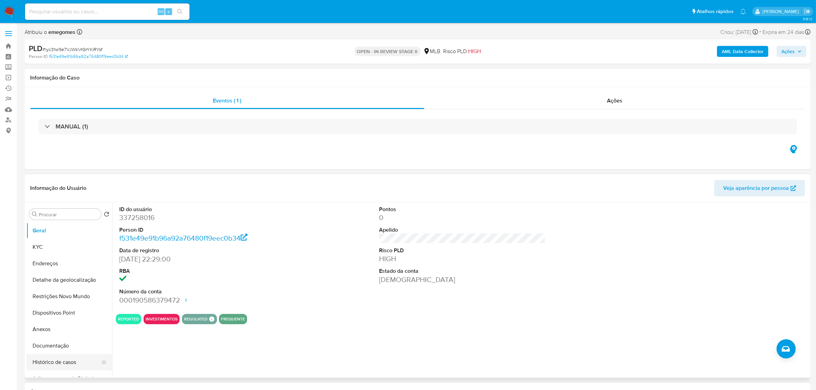
click at [48, 367] on button "Histórico de casos" at bounding box center [66, 362] width 80 height 16
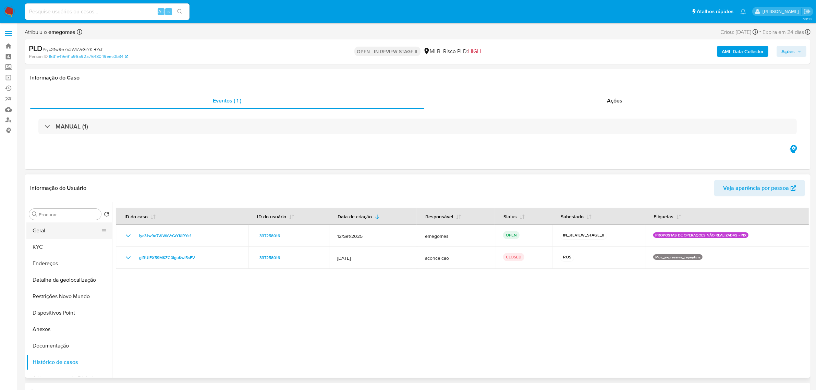
click at [62, 233] on button "Geral" at bounding box center [66, 230] width 80 height 16
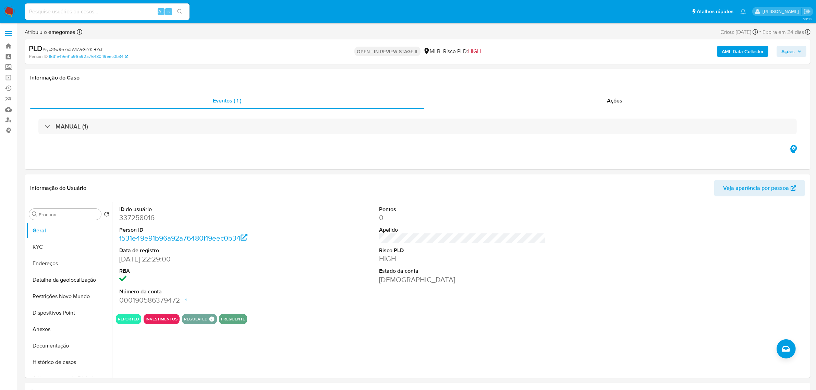
click at [49, 246] on button "KYC" at bounding box center [66, 247] width 80 height 16
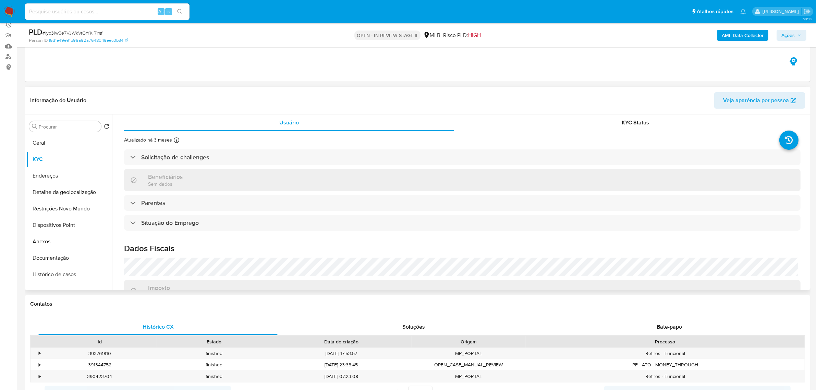
scroll to position [86, 0]
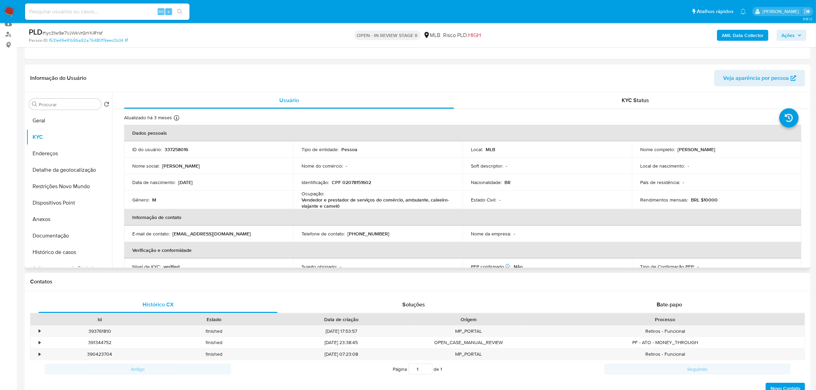
click at [222, 185] on div "Data de nascimento : 21/02/1995" at bounding box center [208, 182] width 153 height 6
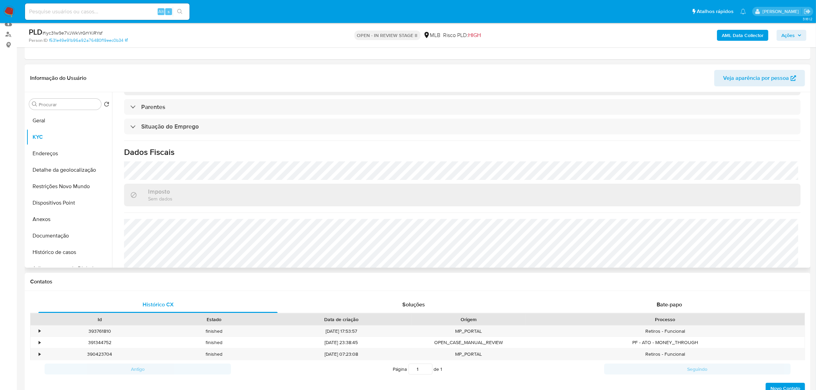
scroll to position [287, 0]
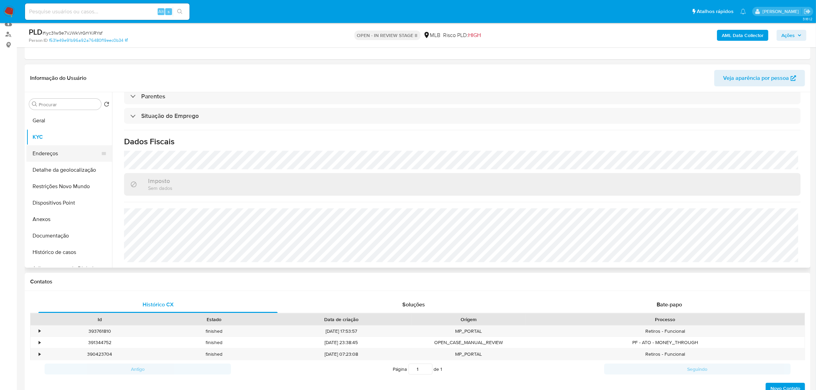
click at [58, 155] on button "Endereços" at bounding box center [66, 153] width 80 height 16
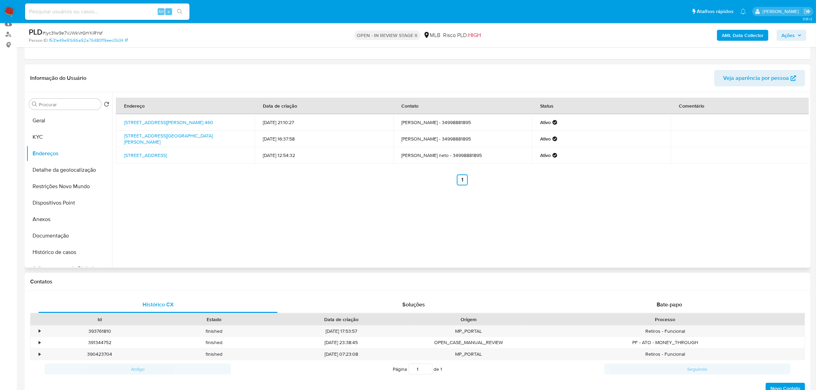
click at [175, 230] on div "Endereço Data de criação Contato Status Comentário Rua Doutor João Severiano Ro…" at bounding box center [460, 179] width 697 height 175
click at [196, 214] on div "Endereço Data de criação Contato Status Comentário Rua Doutor João Severiano Ro…" at bounding box center [460, 179] width 697 height 175
click at [74, 174] on button "Detalhe da geolocalização" at bounding box center [66, 170] width 80 height 16
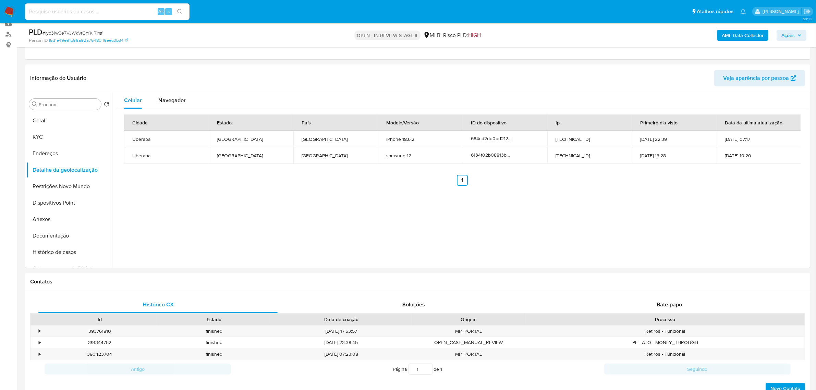
click at [52, 186] on button "Restrições Novo Mundo" at bounding box center [66, 186] width 80 height 16
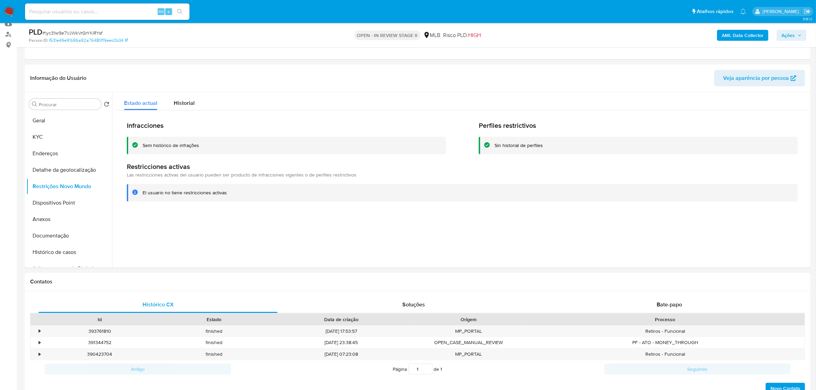
click at [61, 201] on button "Dispositivos Point" at bounding box center [66, 203] width 80 height 16
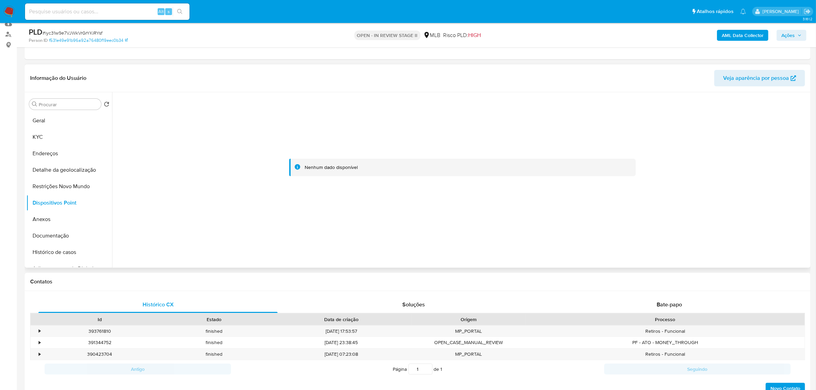
click at [202, 65] on div "Informação do Usuário Veja aparência por pessoa" at bounding box center [418, 78] width 786 height 28
click at [56, 235] on button "Documentação" at bounding box center [66, 235] width 80 height 16
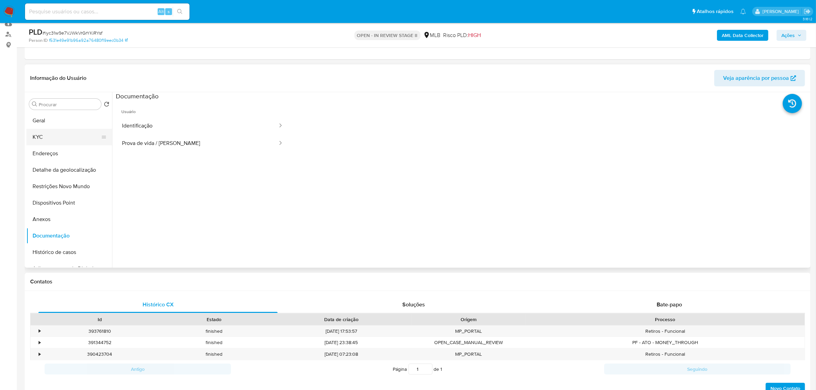
click at [49, 136] on button "KYC" at bounding box center [66, 137] width 80 height 16
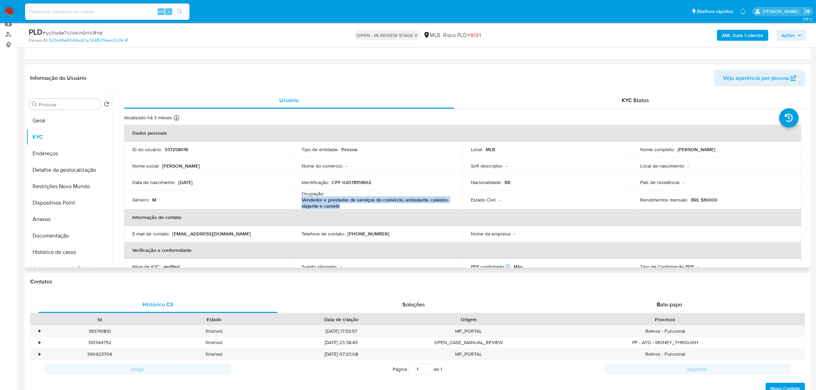
drag, startPoint x: 342, startPoint y: 205, endPoint x: 300, endPoint y: 200, distance: 42.1
click at [300, 200] on td "Ocupação : Vendedor e prestador de serviços do comércio, ambulante, caixeiro-vi…" at bounding box center [377, 199] width 169 height 19
copy p "Vendedor e prestador de serviços do comércio, ambulante, caixeiro-viajante e ca…"
click at [38, 250] on button "Histórico de casos" at bounding box center [66, 252] width 80 height 16
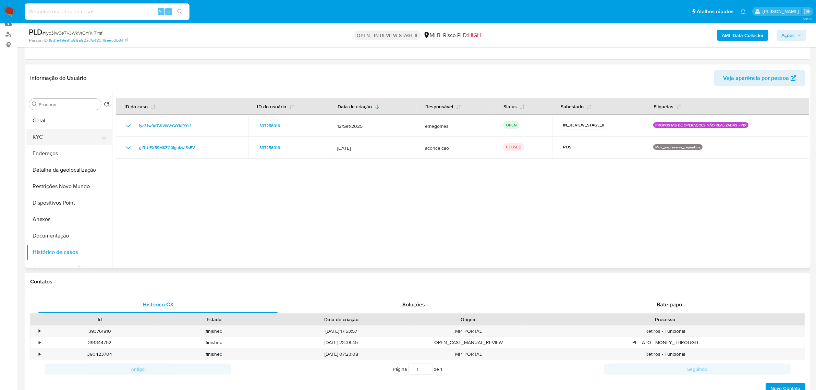
click at [51, 131] on button "KYC" at bounding box center [66, 137] width 80 height 16
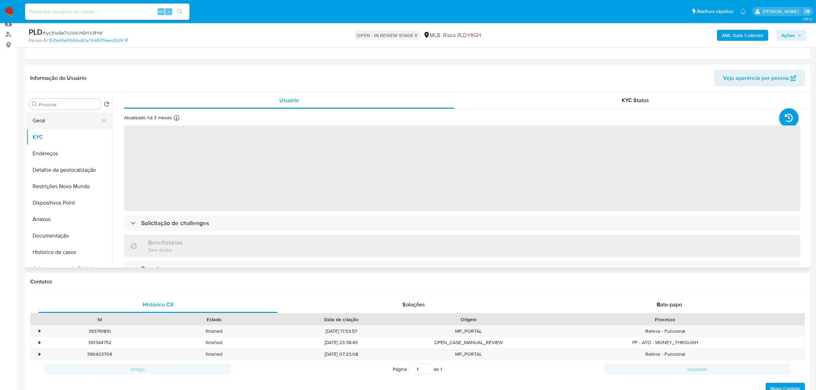
click at [51, 120] on button "Geral" at bounding box center [66, 120] width 80 height 16
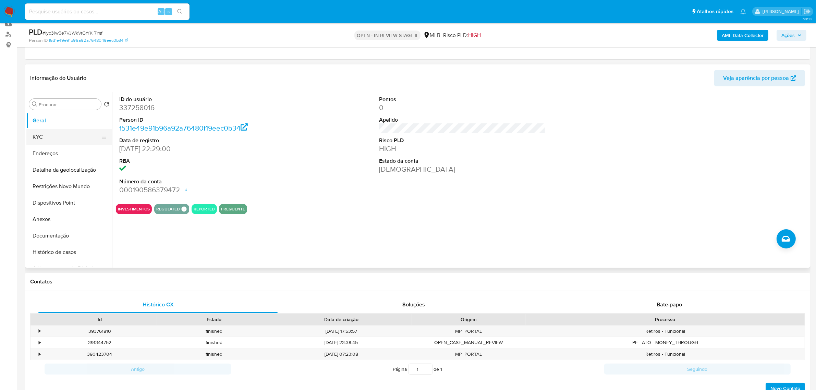
click at [60, 134] on button "KYC" at bounding box center [66, 137] width 80 height 16
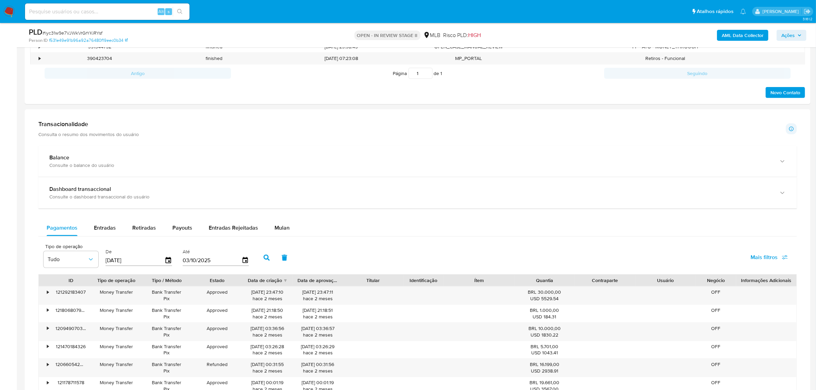
scroll to position [385, 0]
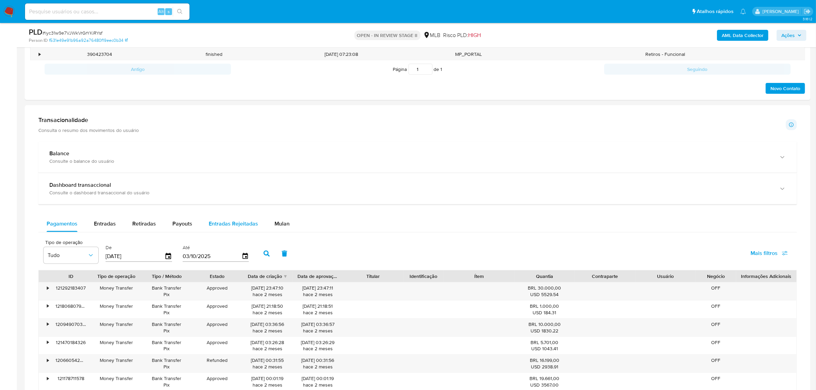
click at [250, 223] on span "Entradas Rejeitadas" at bounding box center [233, 224] width 49 height 8
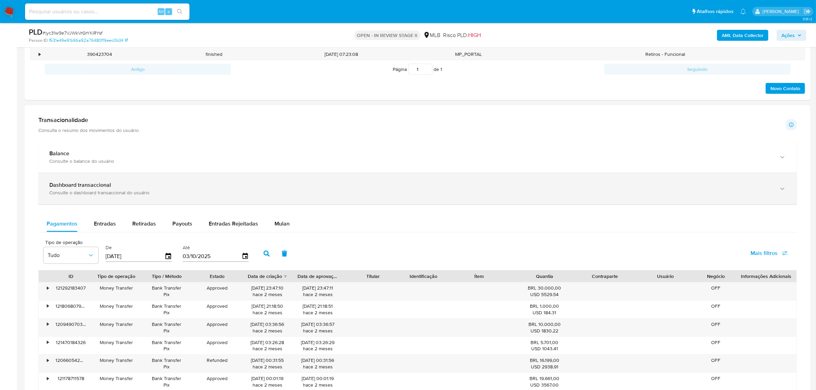
select select "10"
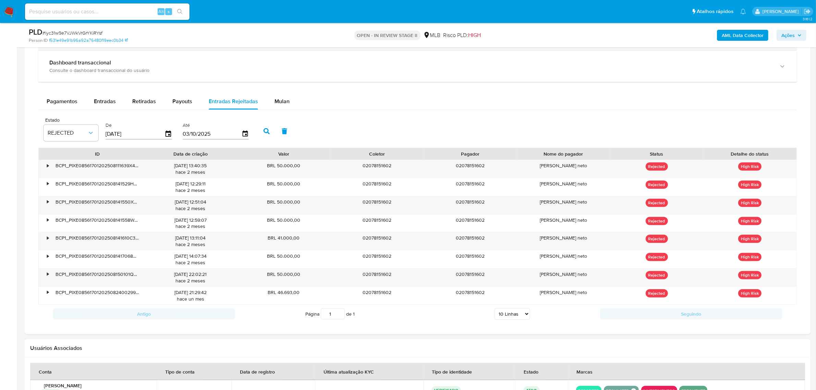
scroll to position [514, 0]
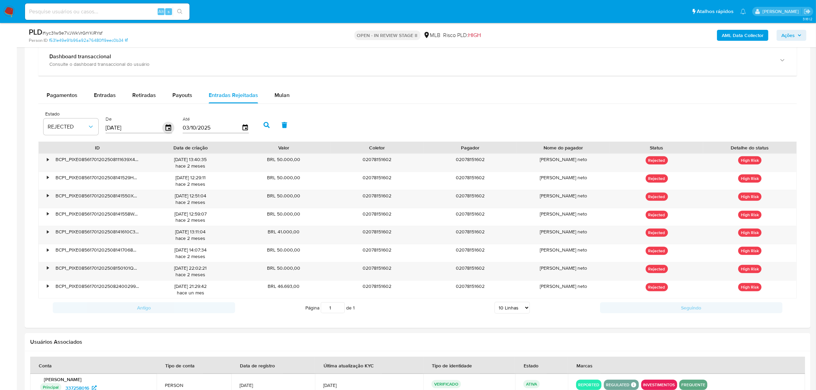
click at [167, 125] on icon "button" at bounding box center [168, 128] width 12 height 12
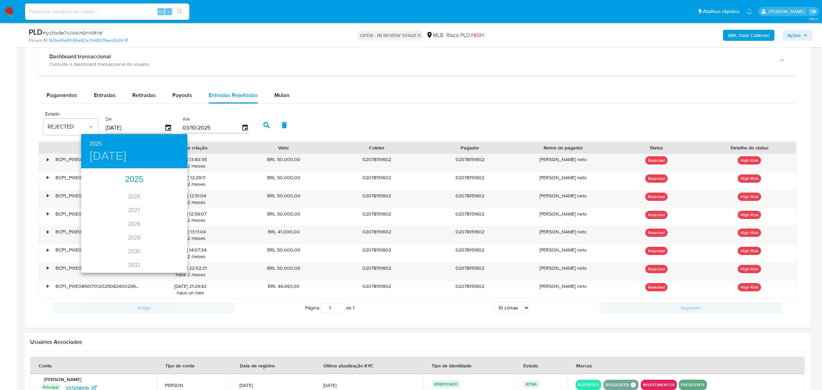
click at [134, 182] on div "2025" at bounding box center [134, 180] width 106 height 14
click at [133, 232] on div "ago." at bounding box center [133, 234] width 35 height 26
click at [149, 205] on p "1" at bounding box center [148, 204] width 3 height 7
type input "01/08/2025"
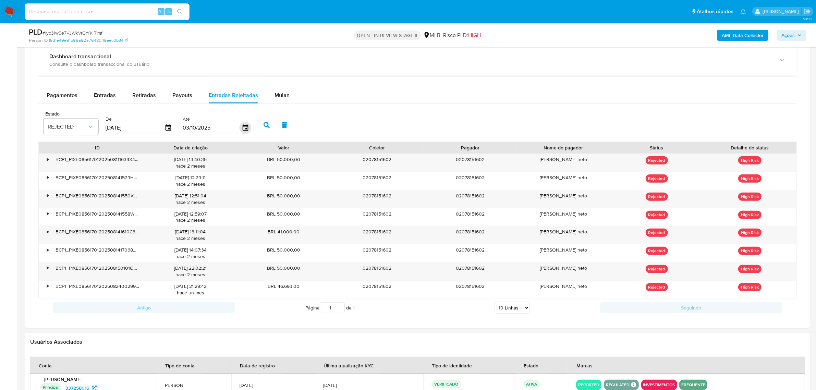
click at [245, 130] on icon "button" at bounding box center [244, 127] width 5 height 6
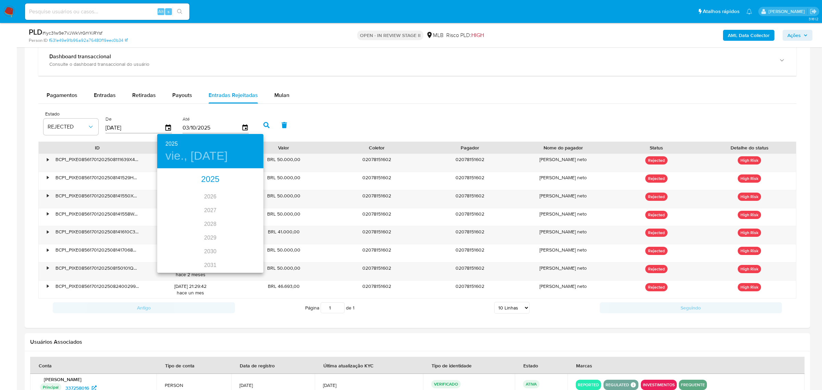
click at [205, 176] on div "2025" at bounding box center [210, 180] width 106 height 14
click at [211, 234] on div "ago." at bounding box center [210, 234] width 35 height 26
click at [252, 256] on p "31" at bounding box center [251, 253] width 5 height 7
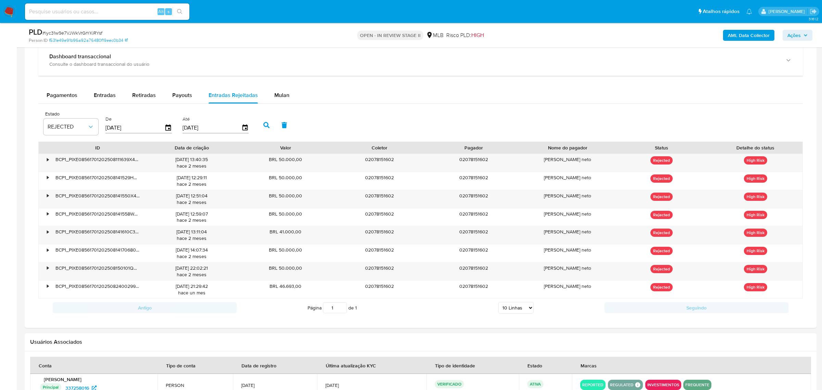
type input "31/08/2025"
click at [263, 124] on icon "button" at bounding box center [266, 125] width 6 height 6
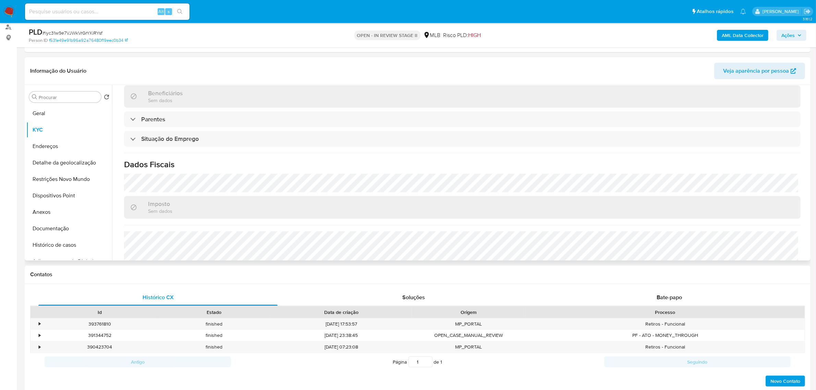
scroll to position [86, 0]
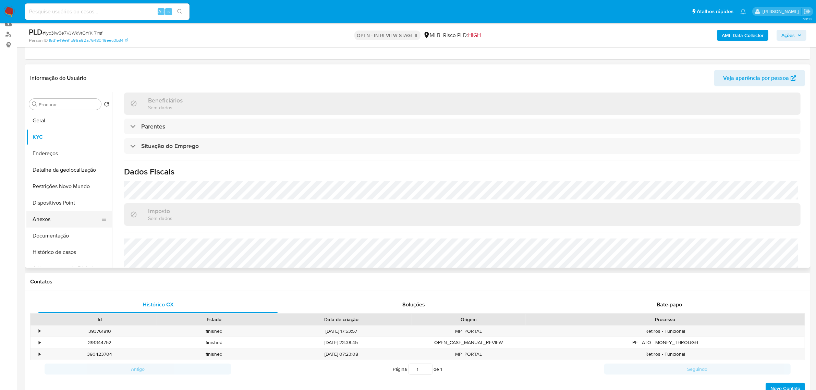
click at [53, 221] on button "Anexos" at bounding box center [66, 219] width 80 height 16
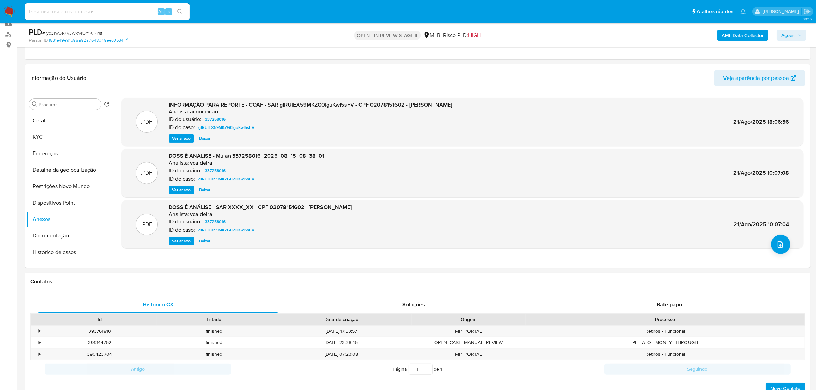
click at [735, 40] on b "AML Data Collector" at bounding box center [743, 35] width 42 height 11
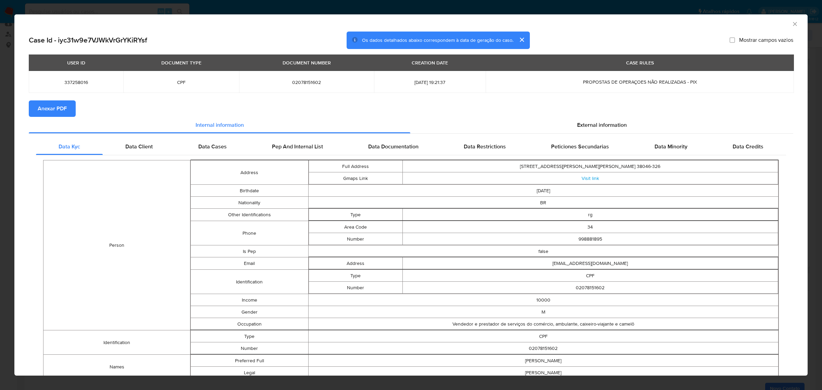
click at [59, 109] on span "Anexar PDF" at bounding box center [52, 108] width 29 height 15
click at [792, 25] on icon "Fechar a janela" at bounding box center [795, 24] width 7 height 7
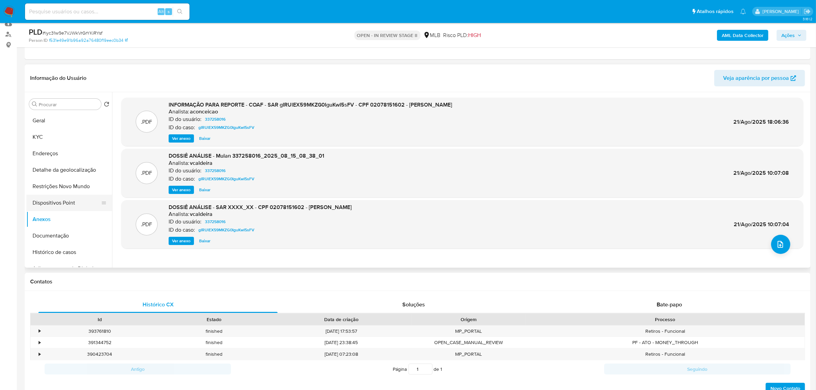
click at [66, 206] on button "Dispositivos Point" at bounding box center [66, 203] width 80 height 16
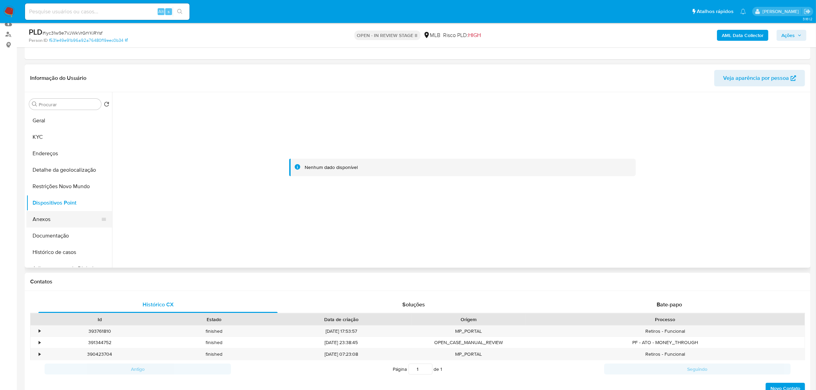
click at [55, 219] on button "Anexos" at bounding box center [66, 219] width 80 height 16
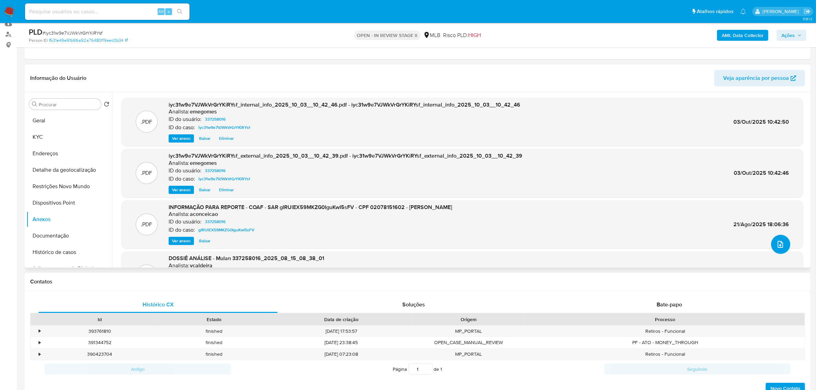
click at [775, 253] on button "upload-file" at bounding box center [780, 244] width 19 height 19
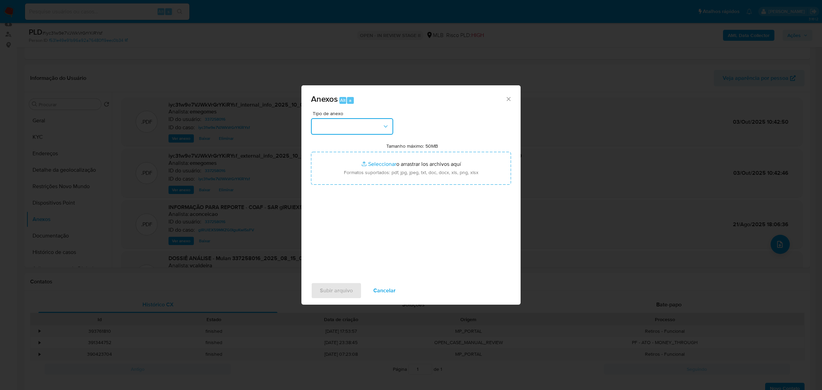
click at [387, 129] on icon "button" at bounding box center [385, 126] width 7 height 7
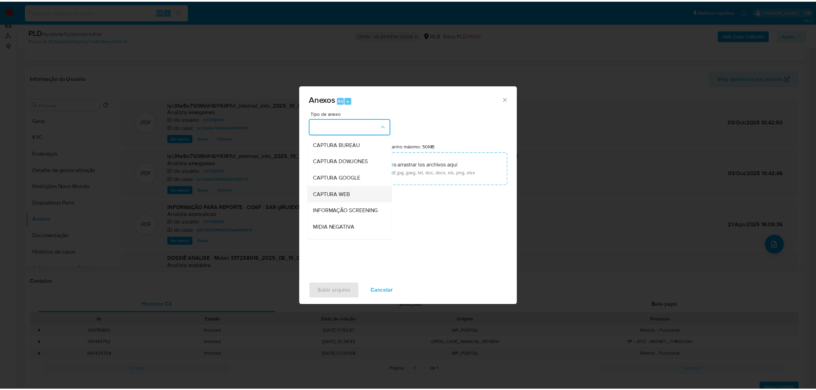
scroll to position [105, 0]
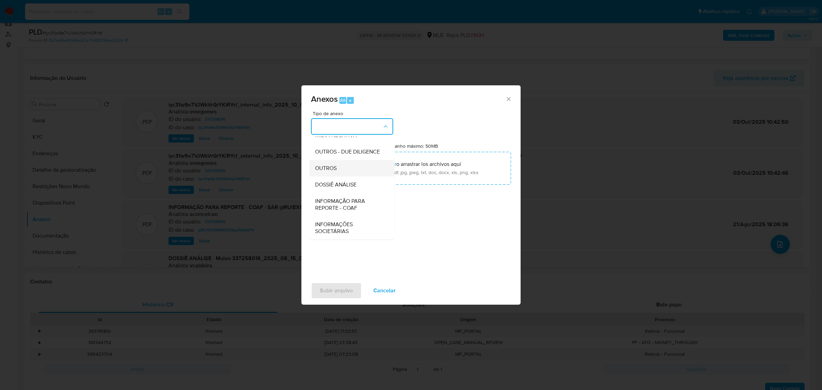
click at [336, 166] on span "OUTROS" at bounding box center [326, 167] width 22 height 7
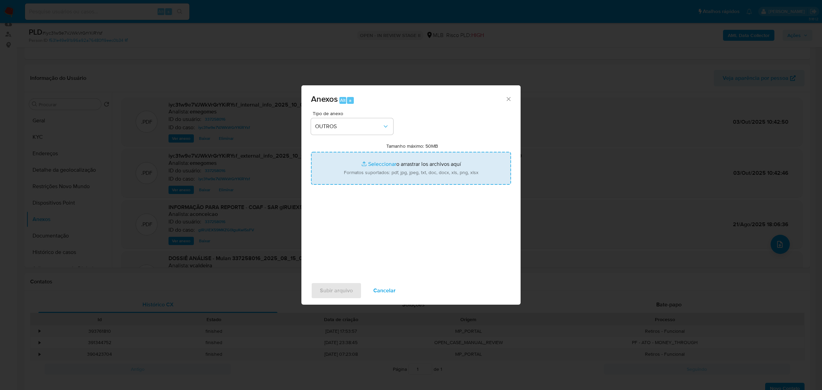
click at [377, 167] on input "Tamanho máximo: 50MB Seleccionar archivos" at bounding box center [411, 168] width 200 height 33
type input "C:\fakepath\DECLÍNIO - iyc31w9e7VJWkVrGrYKiRYsf - CPF 02078151602 - CARLOS LUIZ…"
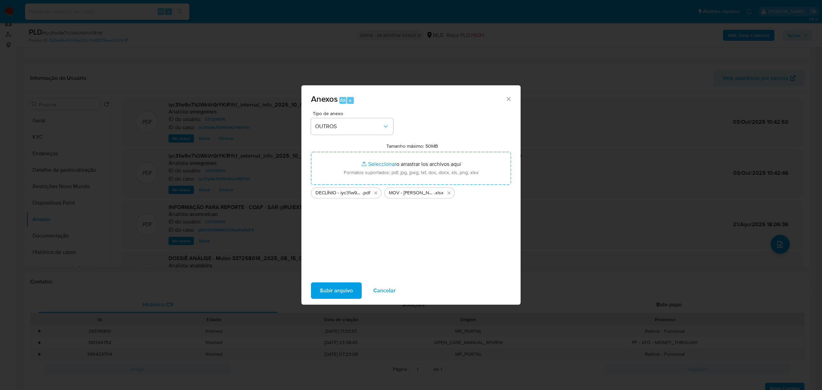
click at [345, 288] on span "Subir arquivo" at bounding box center [336, 290] width 33 height 15
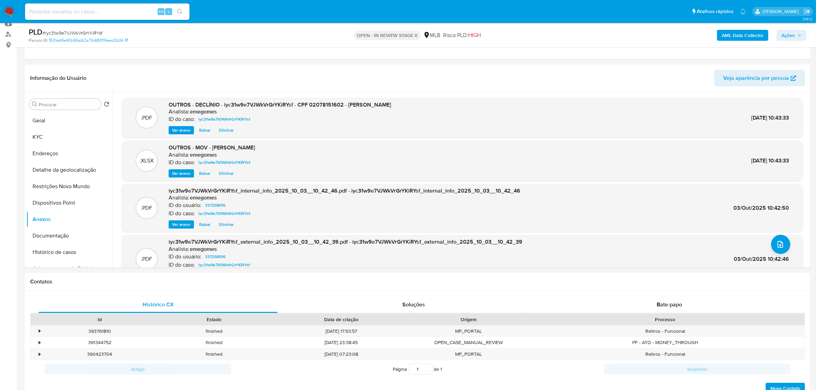
click at [800, 36] on icon "button" at bounding box center [799, 35] width 4 height 4
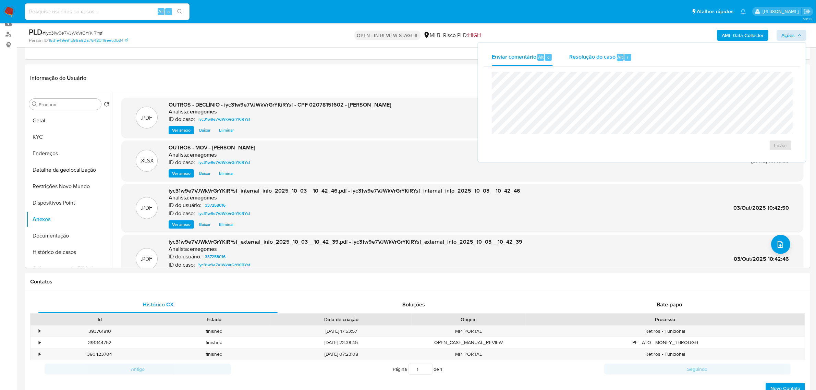
click at [606, 58] on span "Resolução do caso" at bounding box center [592, 57] width 46 height 8
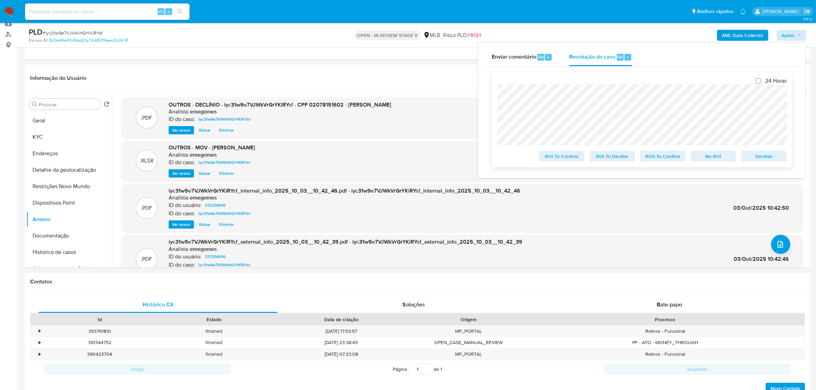
click at [706, 157] on span "No ROI" at bounding box center [713, 156] width 36 height 10
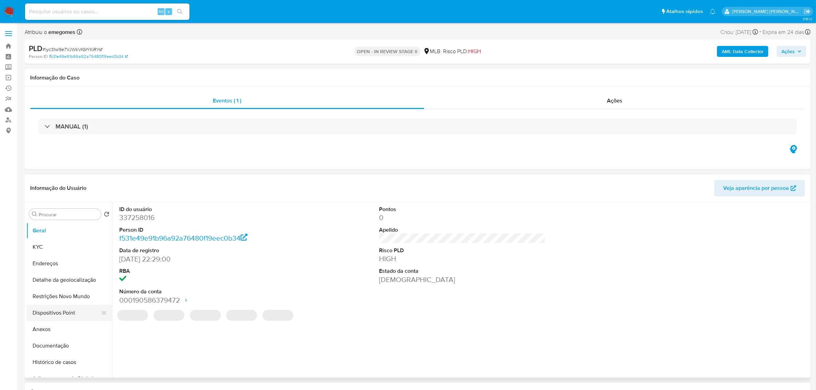
select select "10"
click at [39, 328] on button "Anexos" at bounding box center [66, 329] width 80 height 16
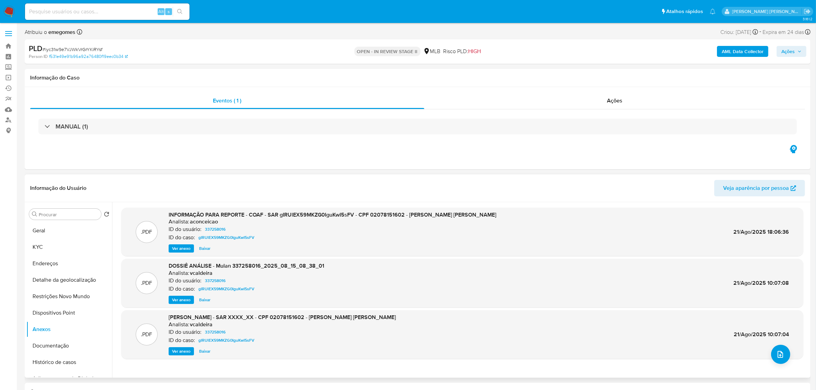
click at [182, 249] on span "Ver anexo" at bounding box center [181, 248] width 19 height 7
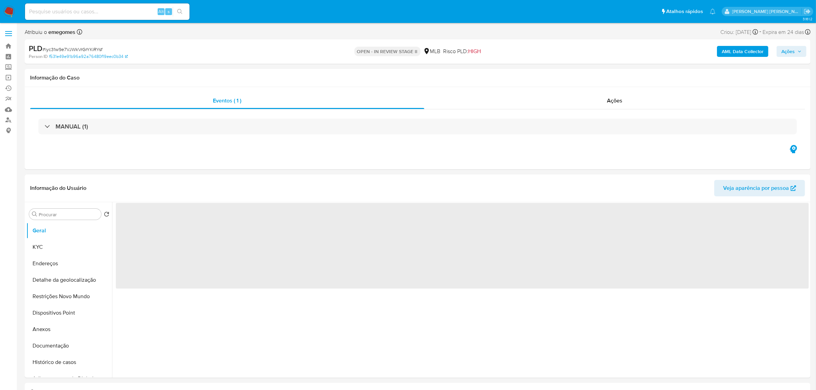
click at [110, 14] on input at bounding box center [107, 11] width 164 height 9
paste input "vRmi9Cf1ogAfudEzIwaBWfRE"
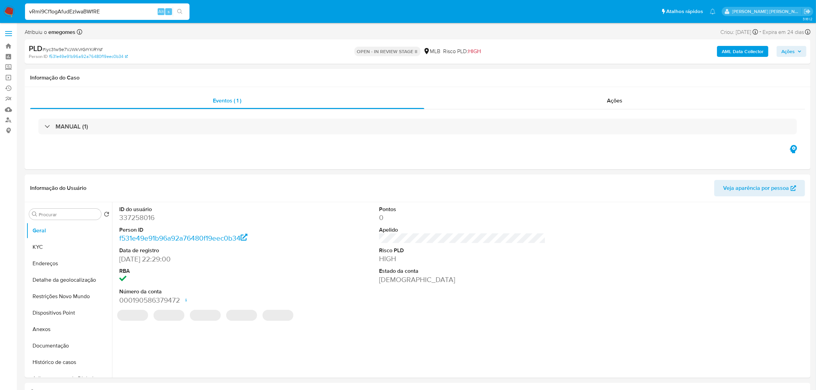
type input "vRmi9Cf1ogAfudEzIwaBWfRE"
select select "10"
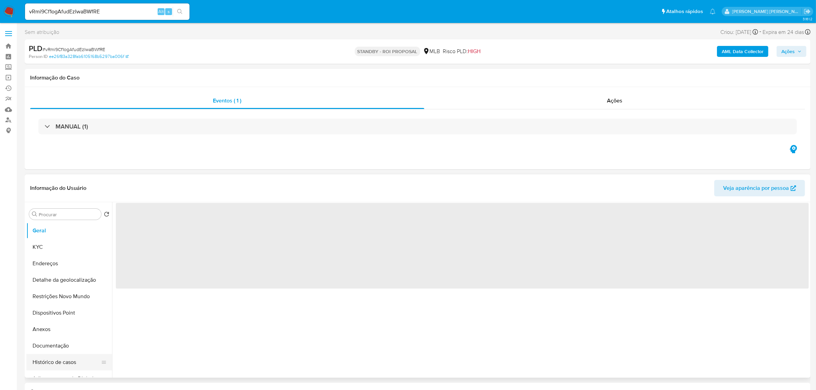
click at [52, 364] on button "Histórico de casos" at bounding box center [66, 362] width 80 height 16
select select "10"
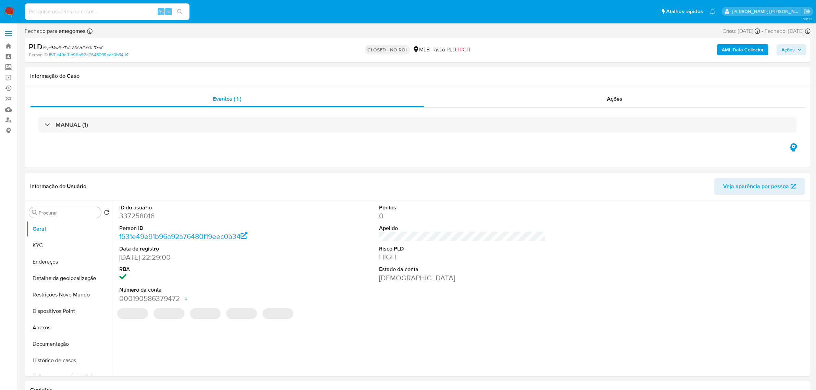
select select "10"
